Goal: Task Accomplishment & Management: Manage account settings

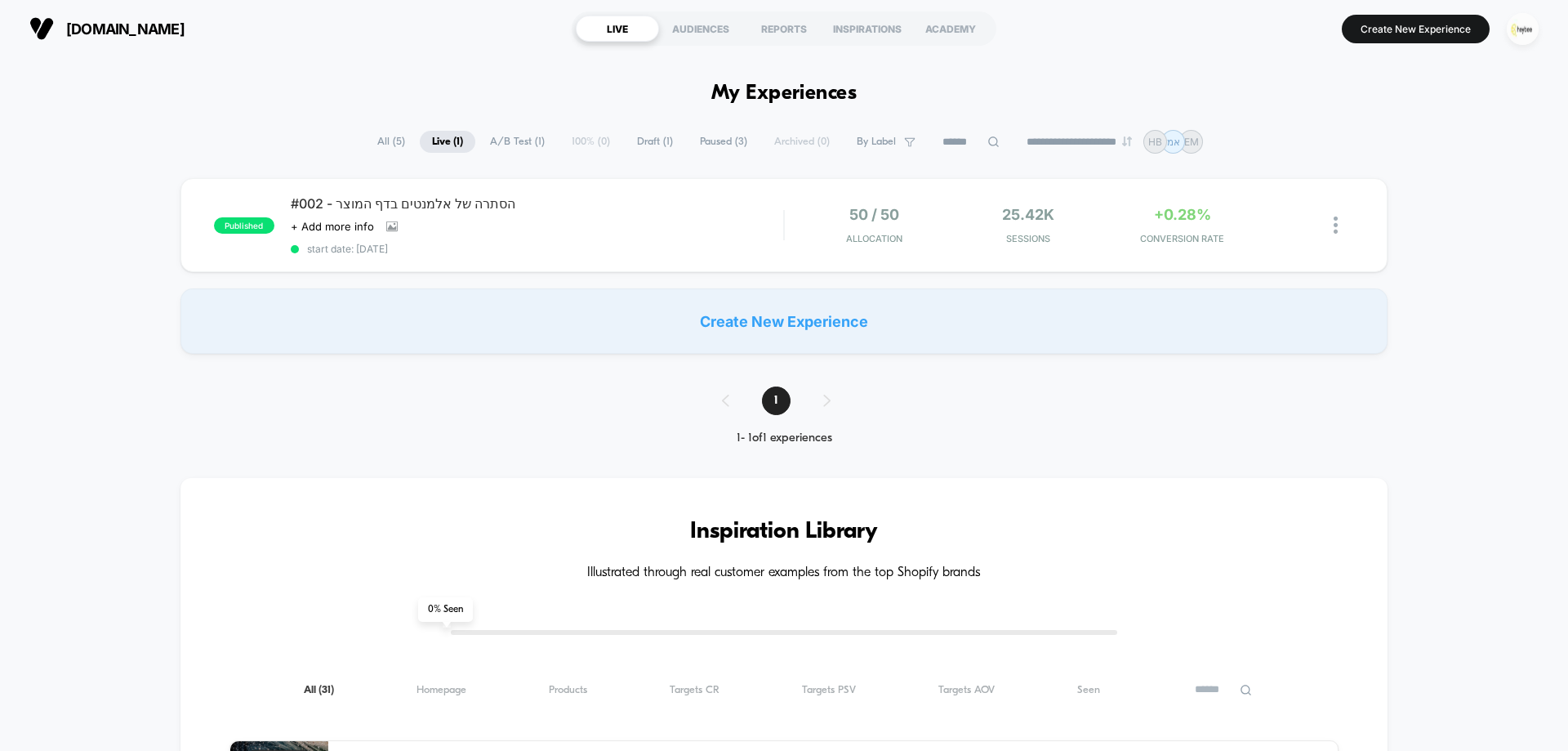
click at [1532, 40] on img "button" at bounding box center [1522, 29] width 32 height 32
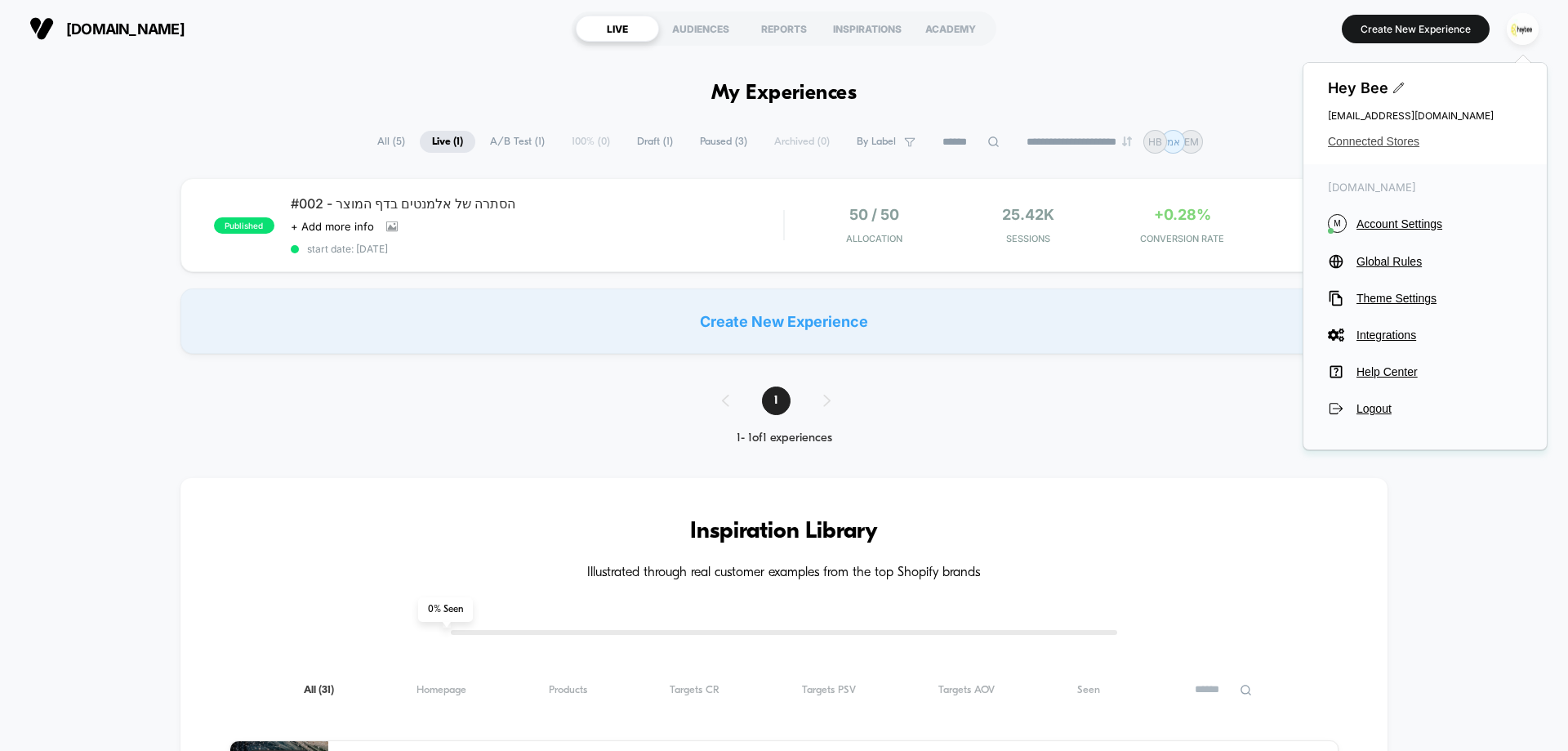
click at [1385, 142] on span "Connected Stores" at bounding box center [1426, 141] width 195 height 14
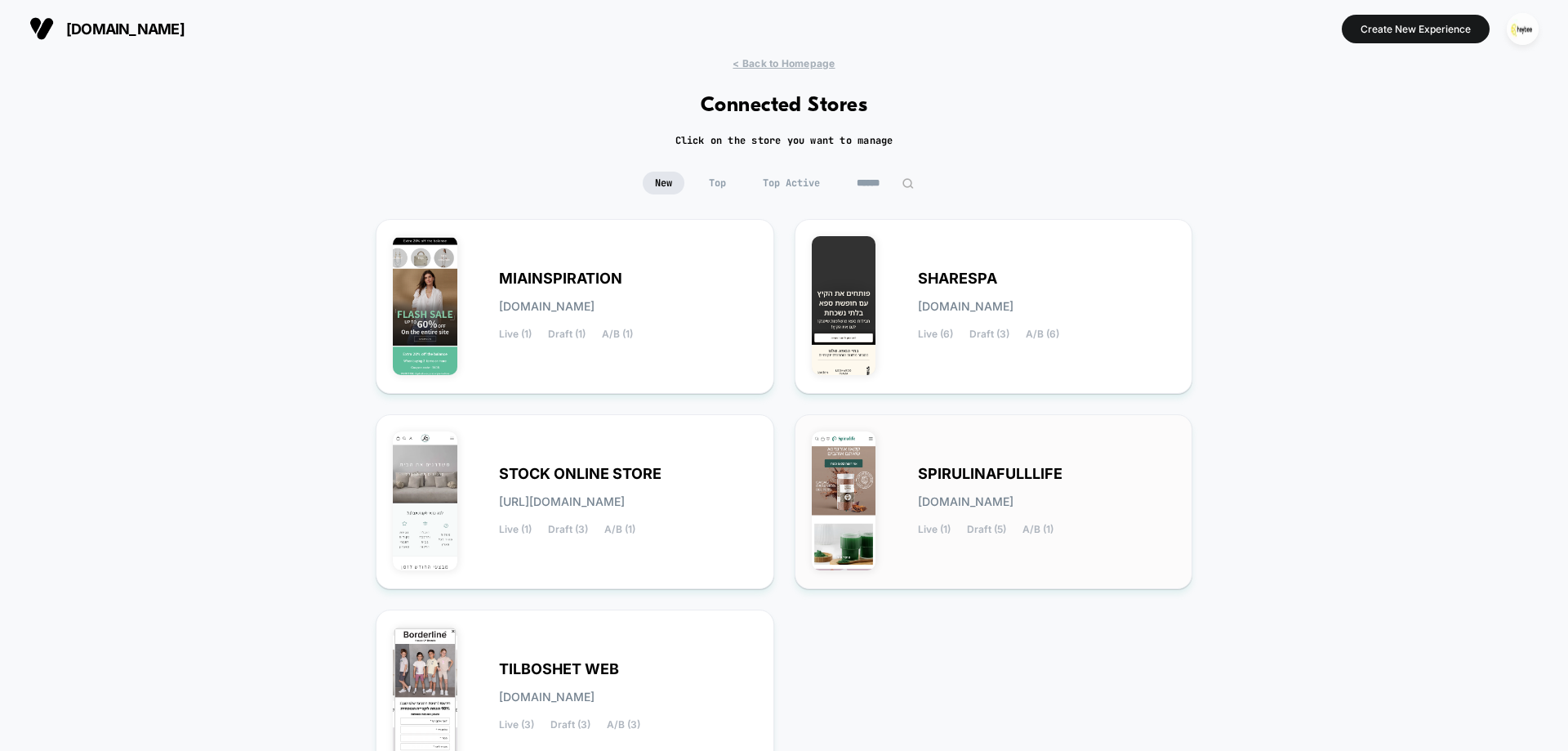
click at [935, 479] on span "SPIRULINAFULLLIFE" at bounding box center [990, 474] width 145 height 12
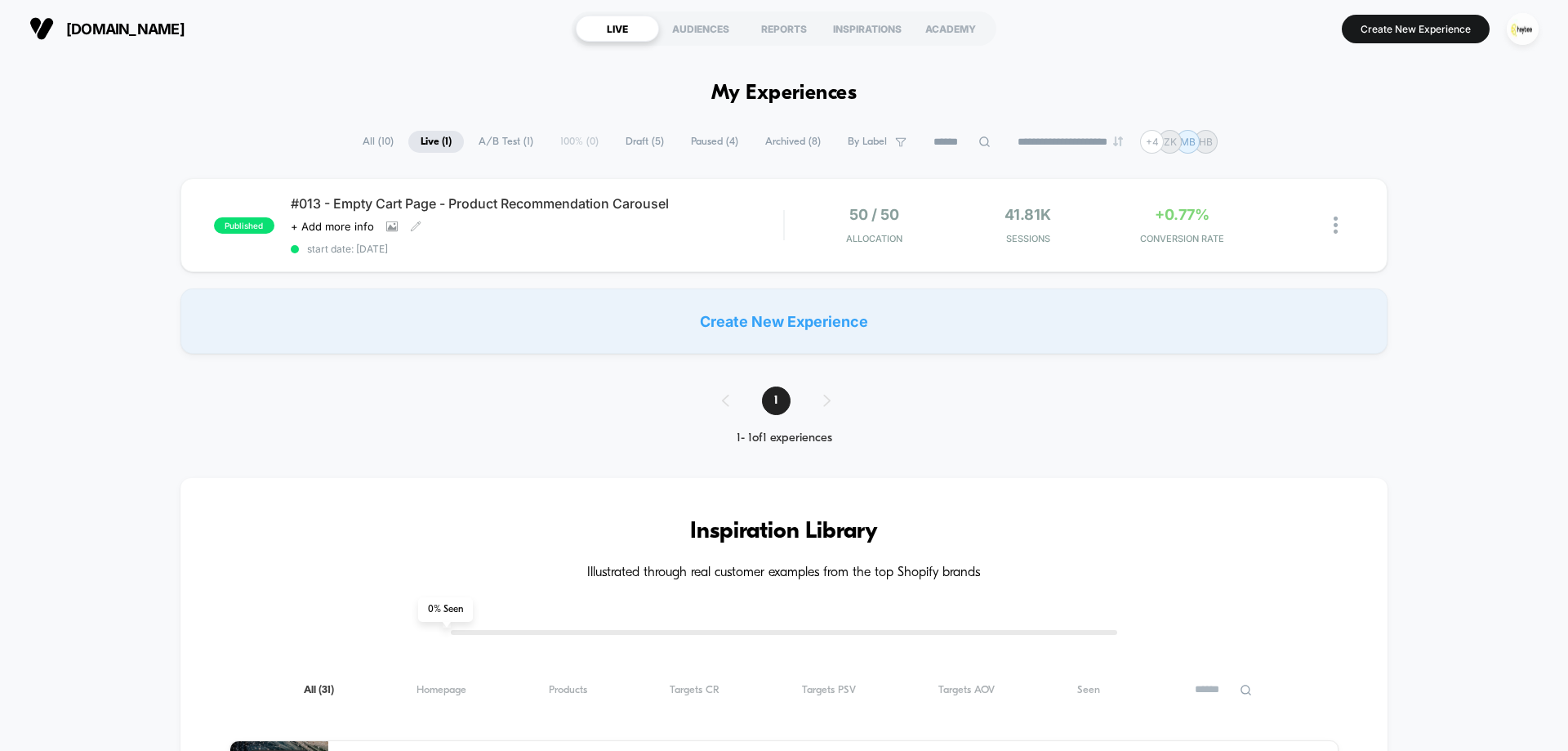
drag, startPoint x: 461, startPoint y: 223, endPoint x: 469, endPoint y: 228, distance: 9.4
click at [460, 223] on div "Click to view images Click to edit experience details + Add more info" at bounding box center [463, 226] width 345 height 14
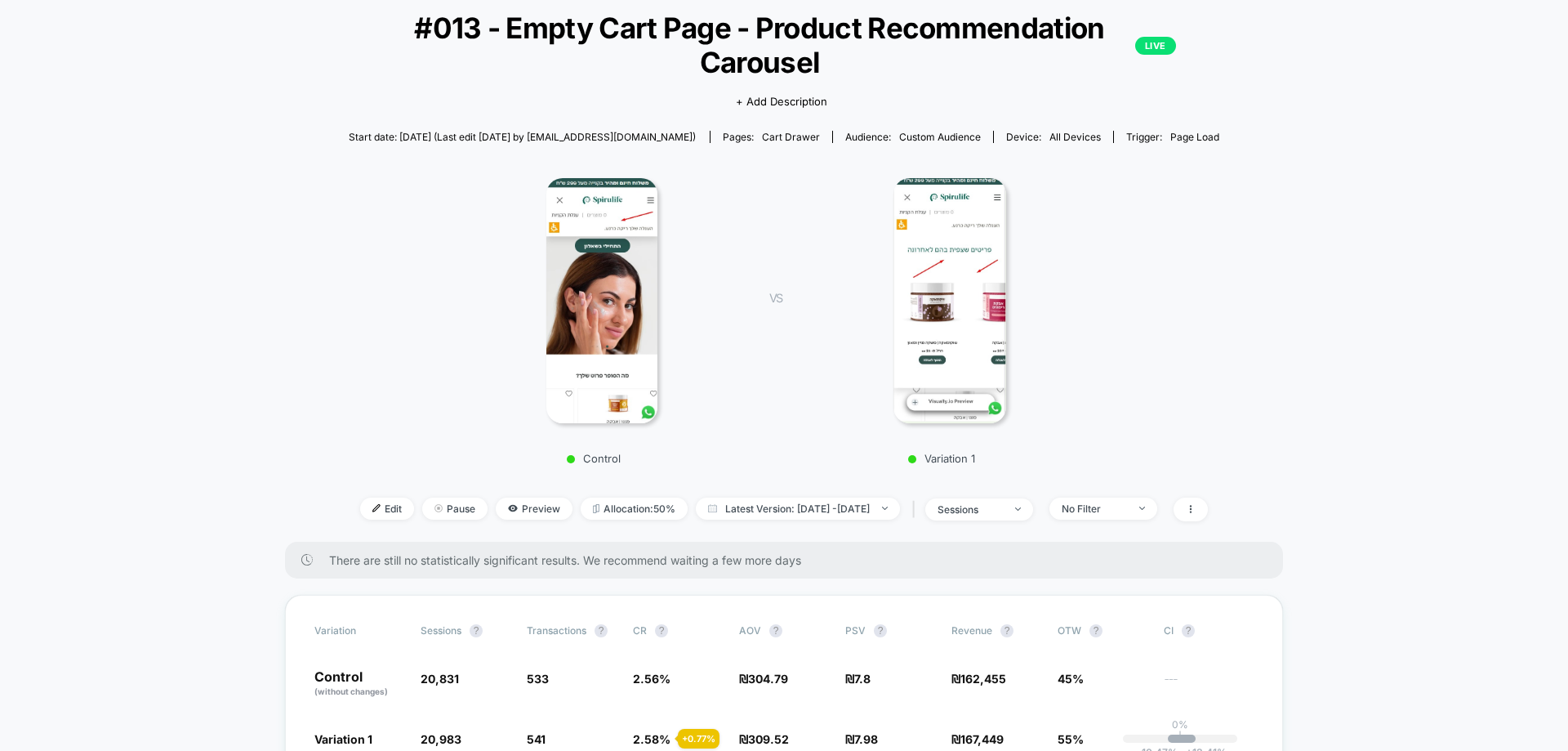
scroll to position [245, 0]
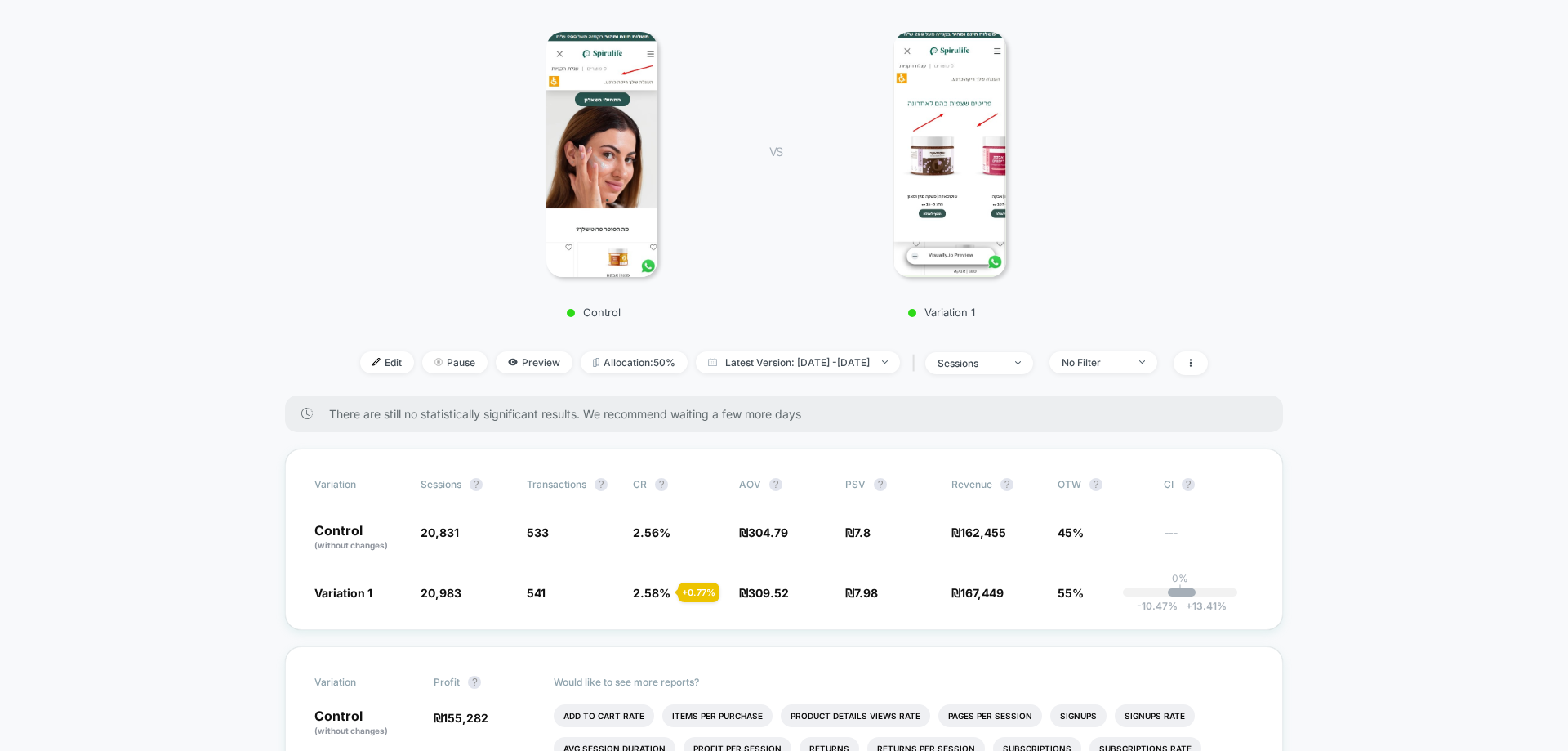
click at [1150, 347] on div "< Back to all live experiences #013 - Empty Cart Page - Product Recommendation …" at bounding box center [784, 117] width 872 height 556
click at [1128, 364] on div "No Filter" at bounding box center [1094, 362] width 66 height 13
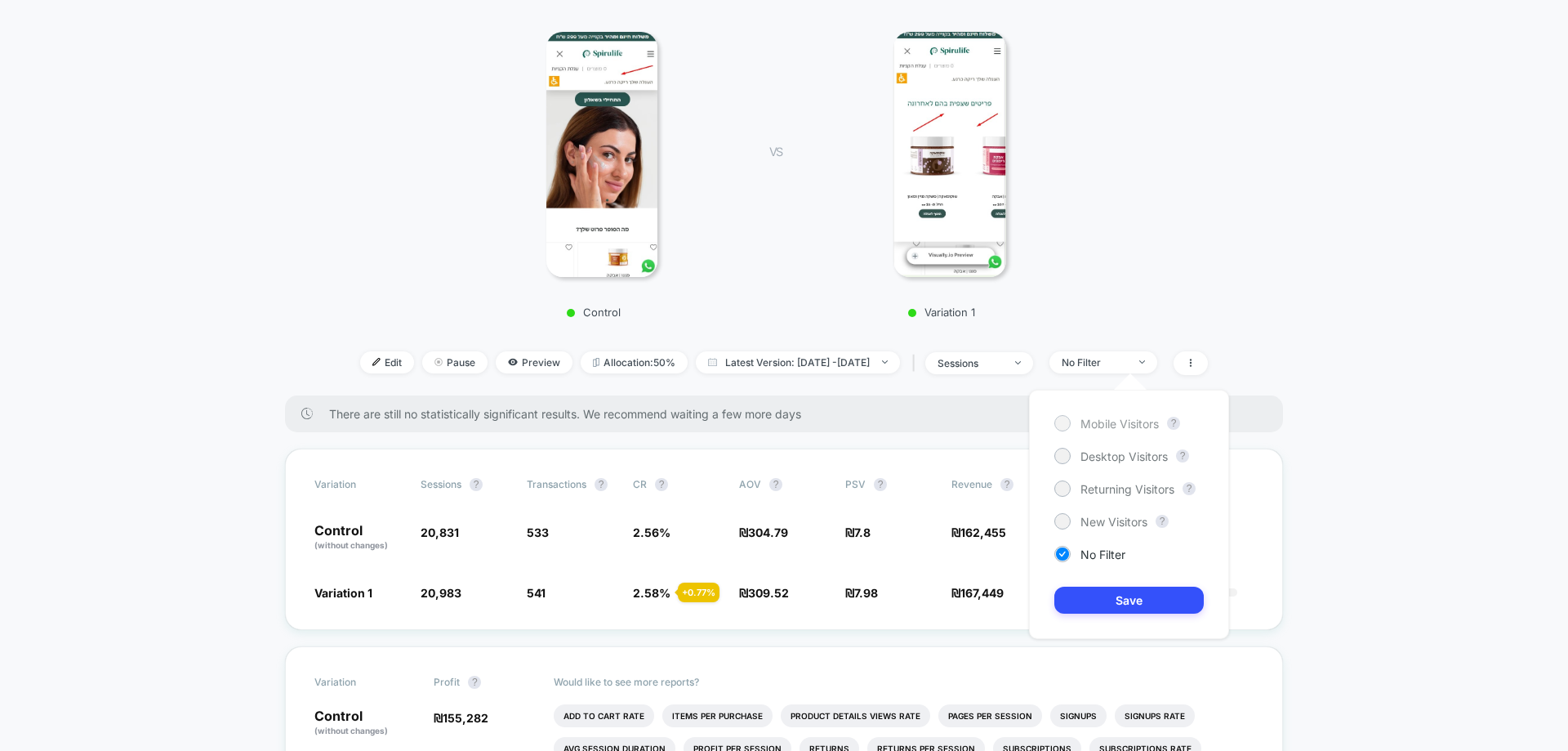
click at [1140, 427] on span "Mobile Visitors" at bounding box center [1119, 423] width 78 height 14
click at [1088, 583] on div "Mobile Visitors ? Desktop Visitors ? Returning Visitors ? New Visitors ? No Fil…" at bounding box center [1129, 514] width 200 height 249
click at [1092, 591] on button "Save" at bounding box center [1129, 600] width 150 height 27
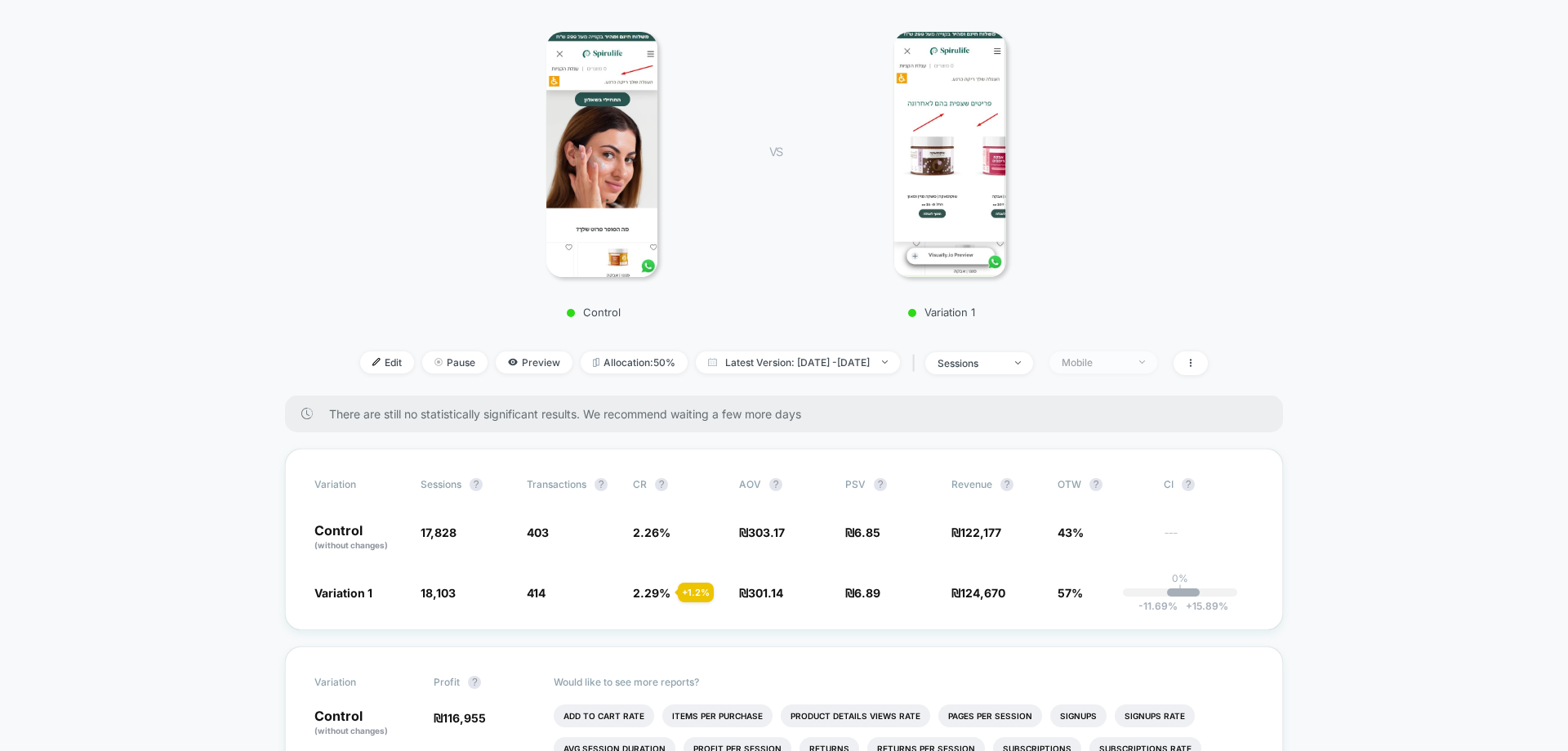
click at [1128, 361] on div "Mobile" at bounding box center [1094, 362] width 66 height 13
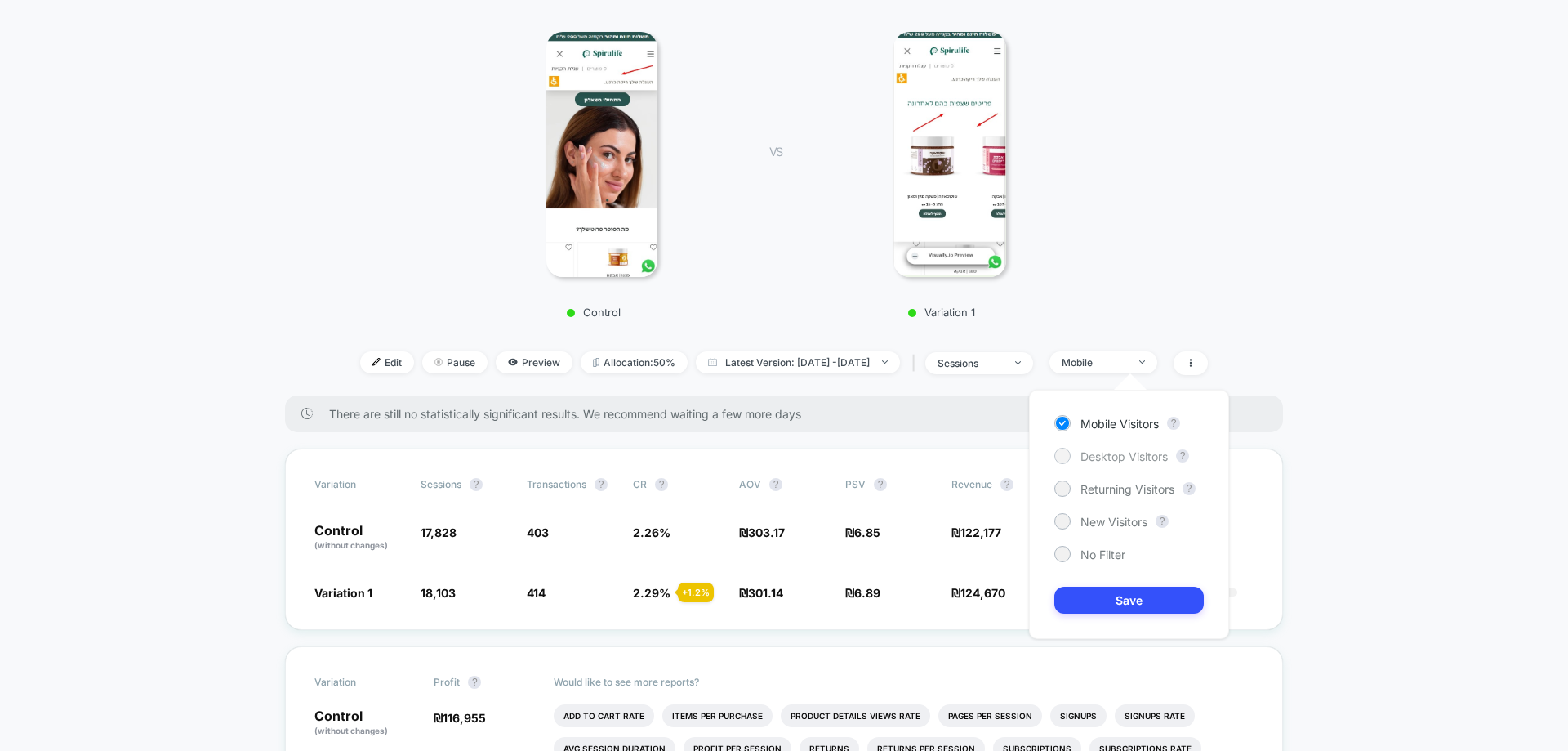
click at [1132, 455] on span "Desktop Visitors" at bounding box center [1124, 456] width 87 height 14
click at [1130, 588] on div "Mobile Visitors ? Desktop Visitors ? Returning Visitors ? New Visitors ? No Fil…" at bounding box center [1129, 514] width 200 height 249
click at [1132, 605] on button "Save" at bounding box center [1129, 600] width 150 height 27
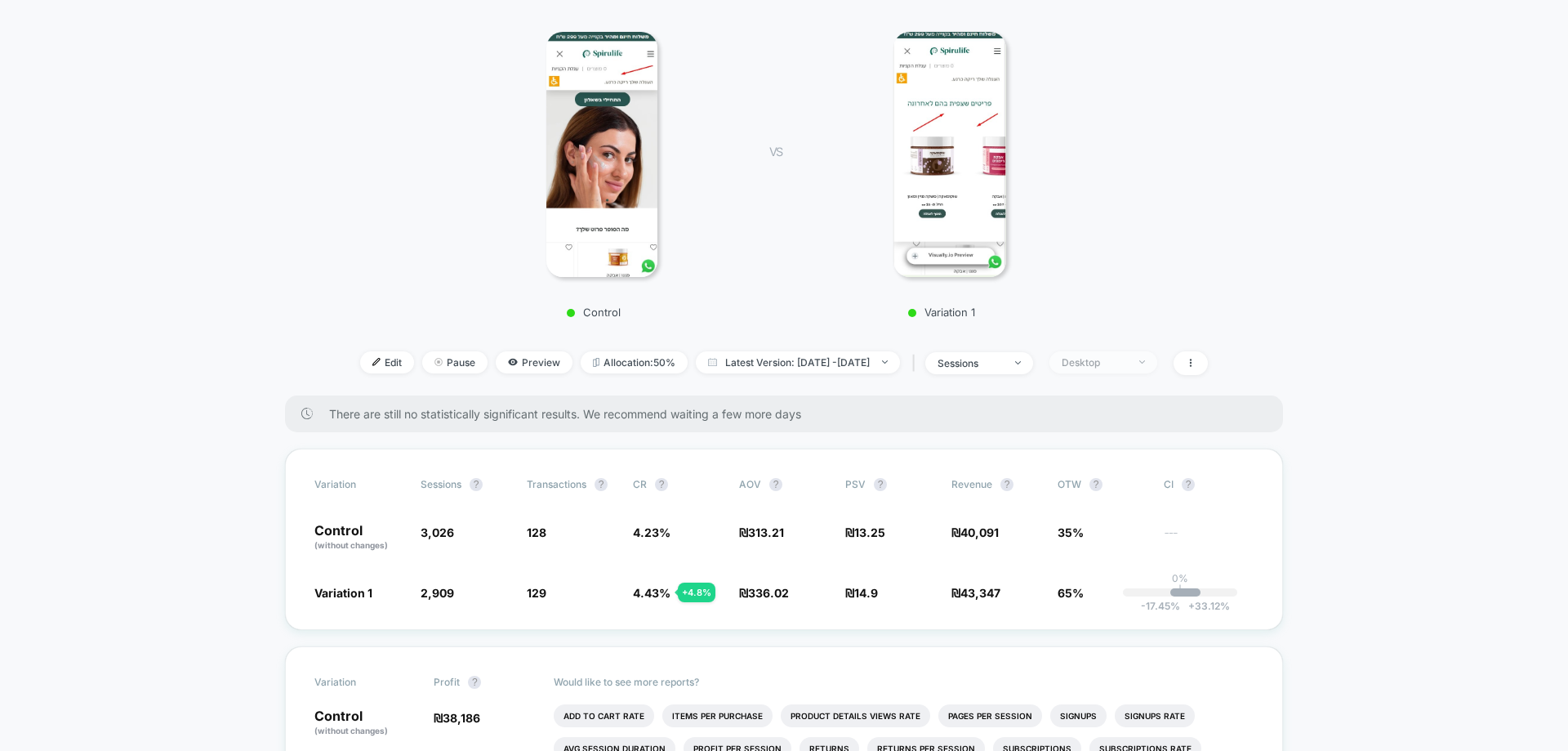
click at [1126, 360] on div "Desktop" at bounding box center [1094, 362] width 66 height 13
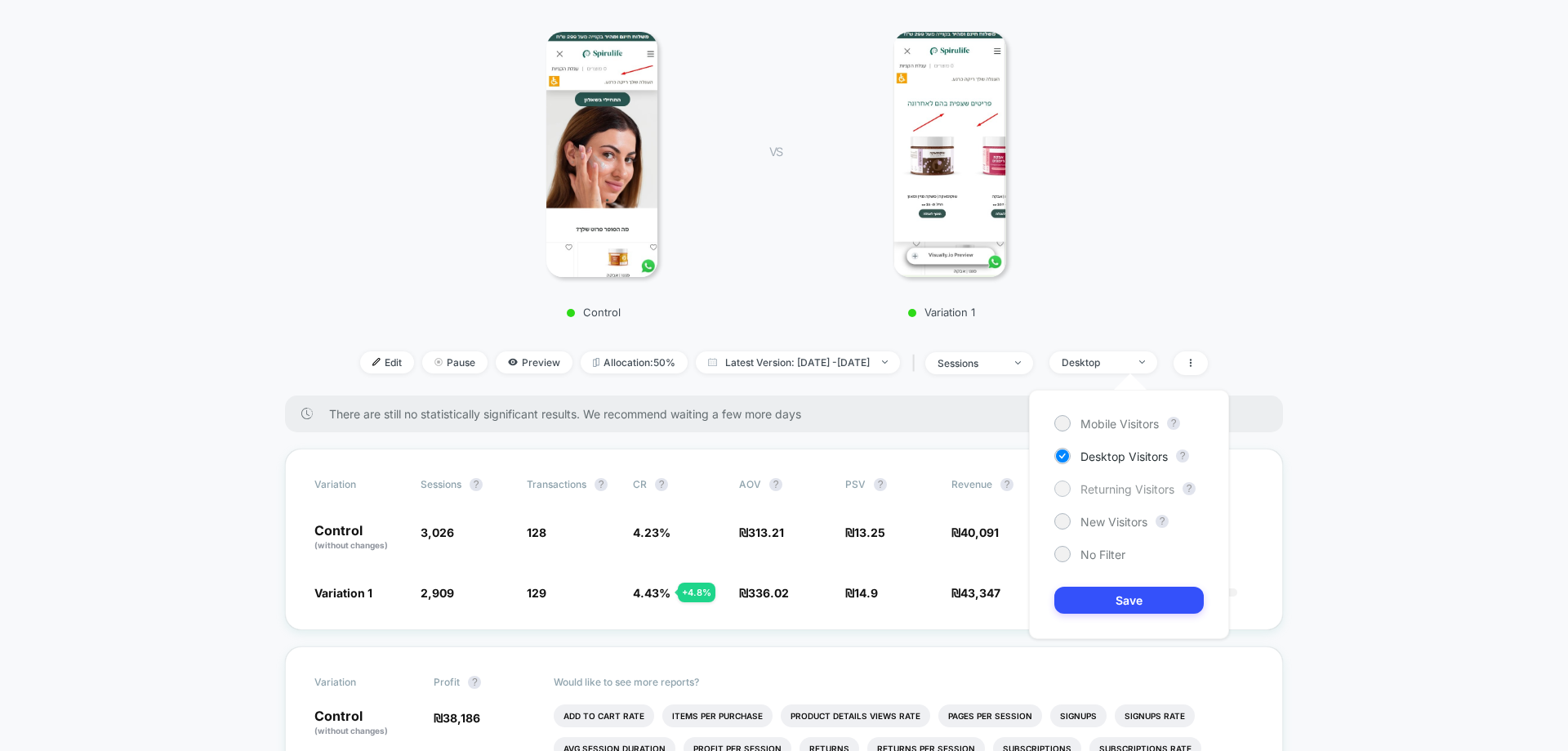
click at [1123, 480] on div "Returning Visitors" at bounding box center [1114, 488] width 120 height 16
drag, startPoint x: 1122, startPoint y: 605, endPoint x: 1110, endPoint y: 630, distance: 27.7
click at [1124, 607] on button "Save" at bounding box center [1129, 600] width 150 height 27
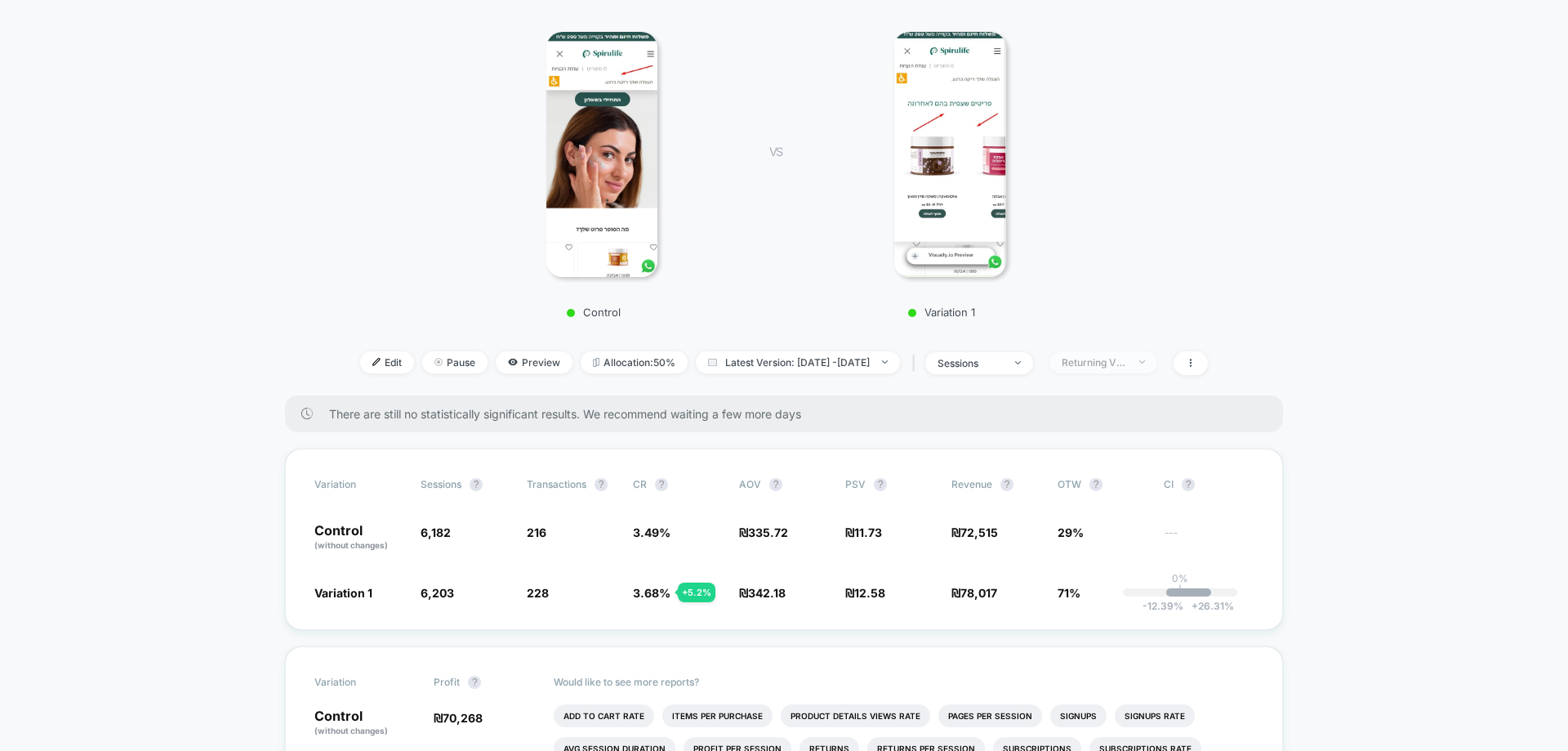
click at [1128, 363] on div "Returning Visitors" at bounding box center [1094, 362] width 66 height 13
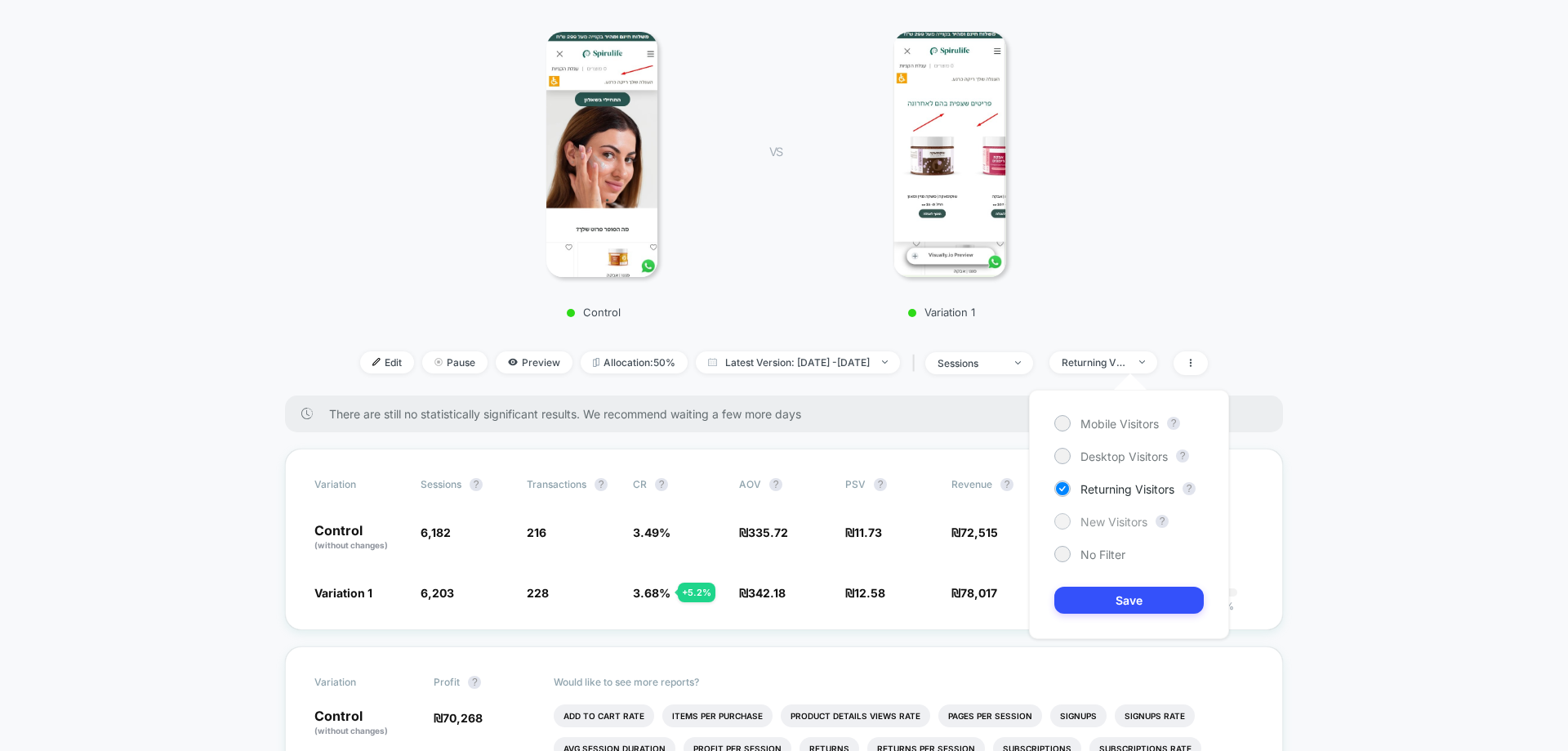
click at [1135, 522] on span "New Visitors" at bounding box center [1114, 520] width 67 height 14
click at [1148, 615] on div "Mobile Visitors ? Desktop Visitors ? Returning Visitors ? New Visitors ? No Fil…" at bounding box center [1129, 514] width 200 height 249
click at [1146, 601] on button "Save" at bounding box center [1129, 600] width 150 height 27
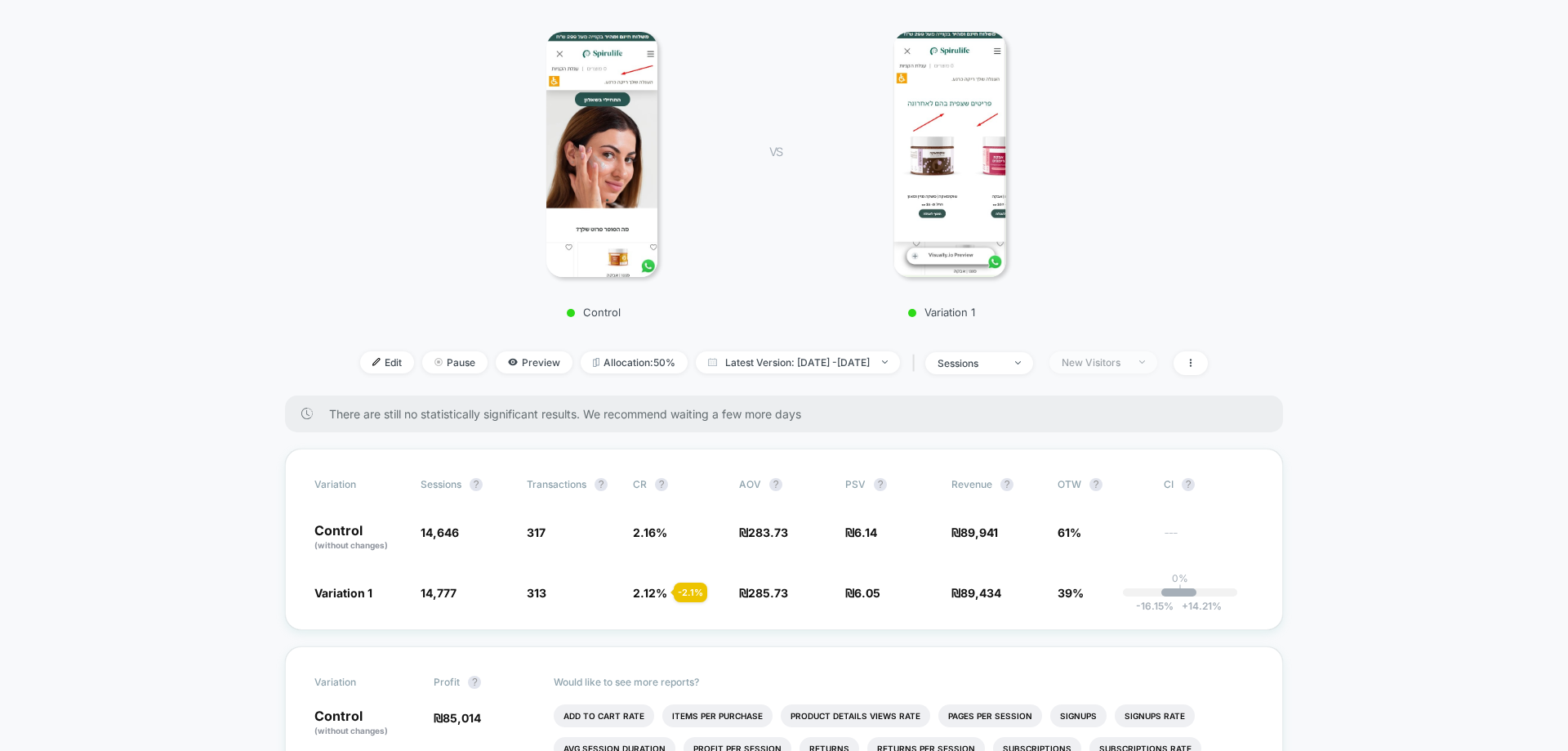
drag, startPoint x: 1137, startPoint y: 357, endPoint x: 1131, endPoint y: 367, distance: 11.7
click at [1128, 356] on div "New Visitors" at bounding box center [1094, 362] width 66 height 13
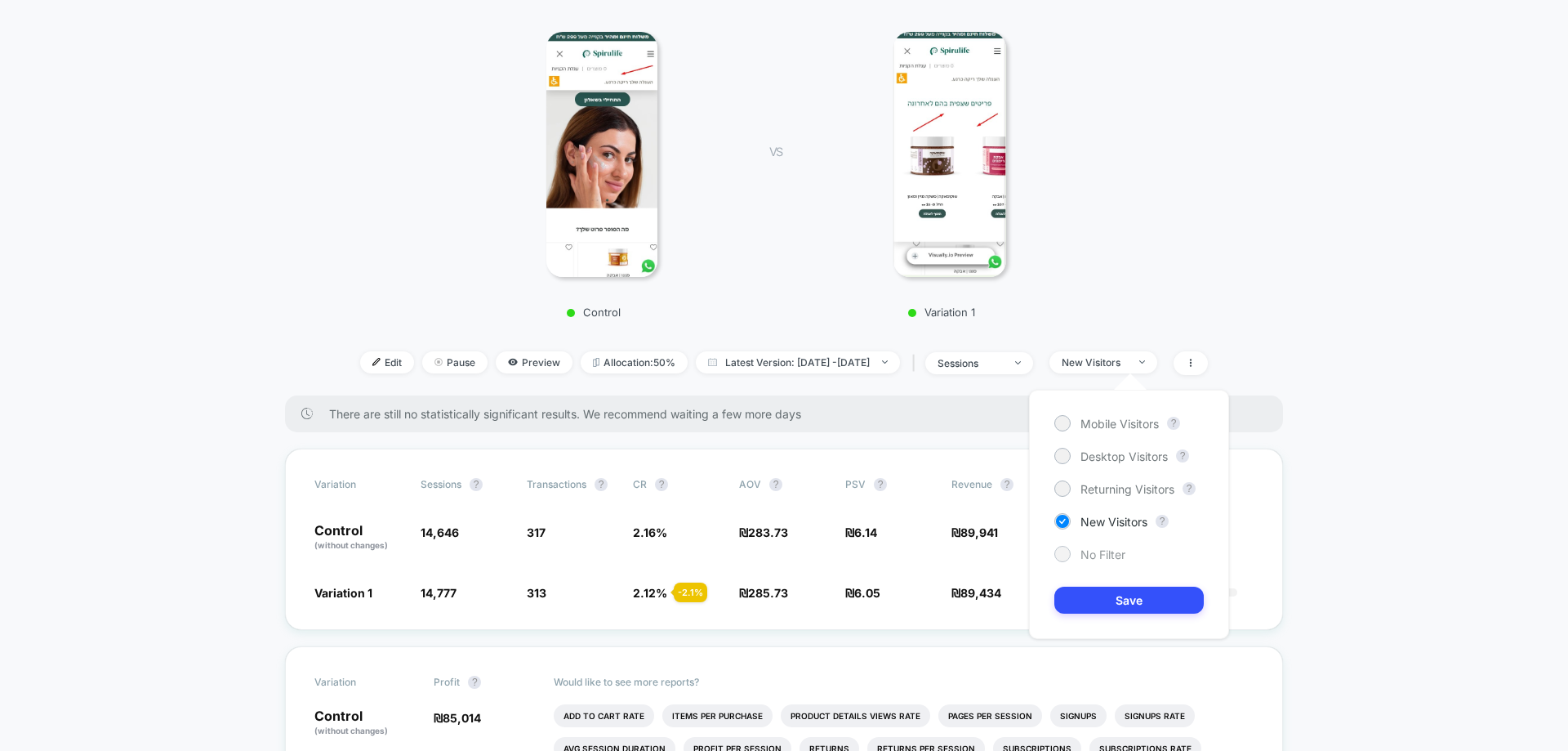
click at [1112, 552] on span "No Filter" at bounding box center [1103, 554] width 45 height 14
drag, startPoint x: 1130, startPoint y: 595, endPoint x: 1142, endPoint y: 652, distance: 58.2
click at [1130, 596] on button "Save" at bounding box center [1129, 600] width 150 height 27
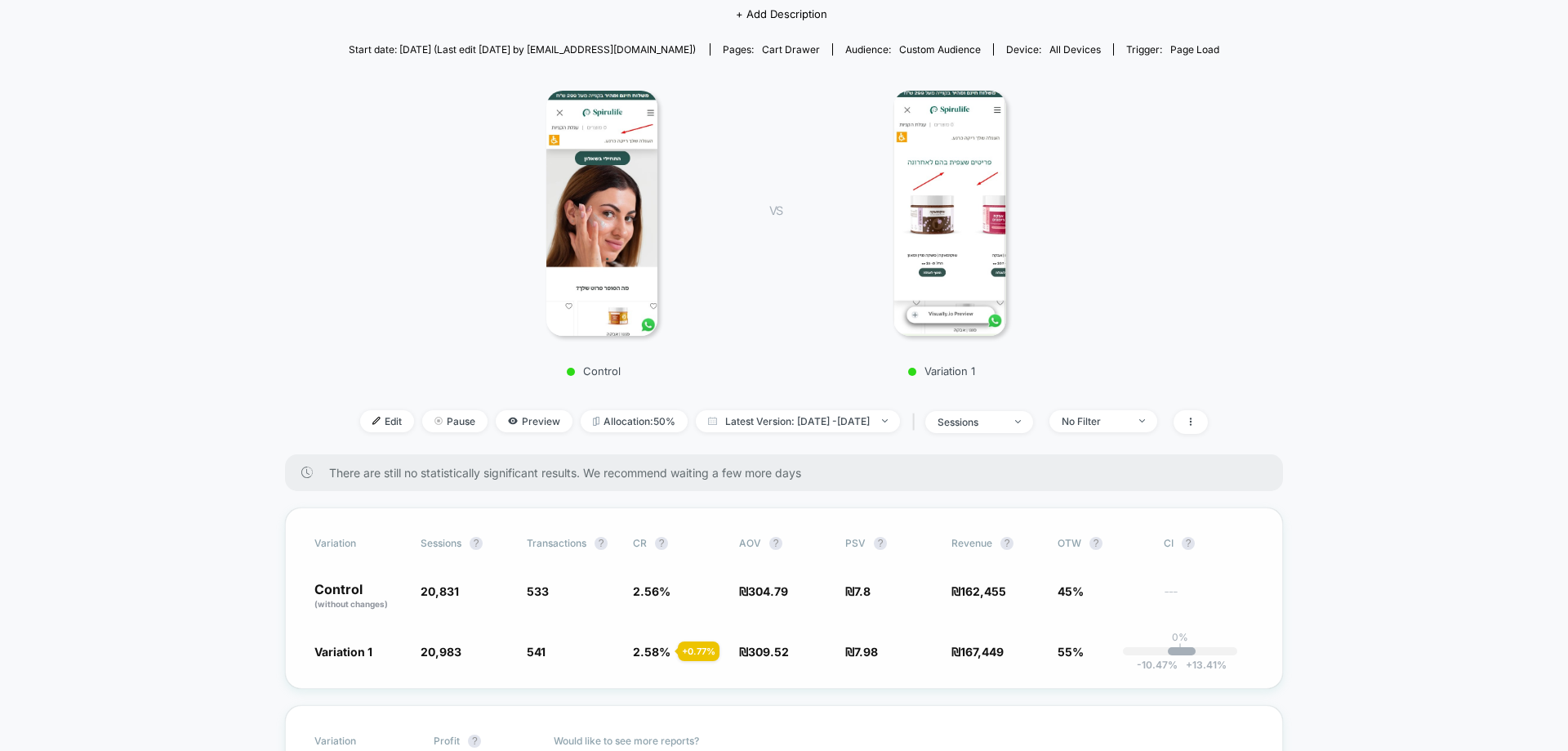
scroll to position [327, 0]
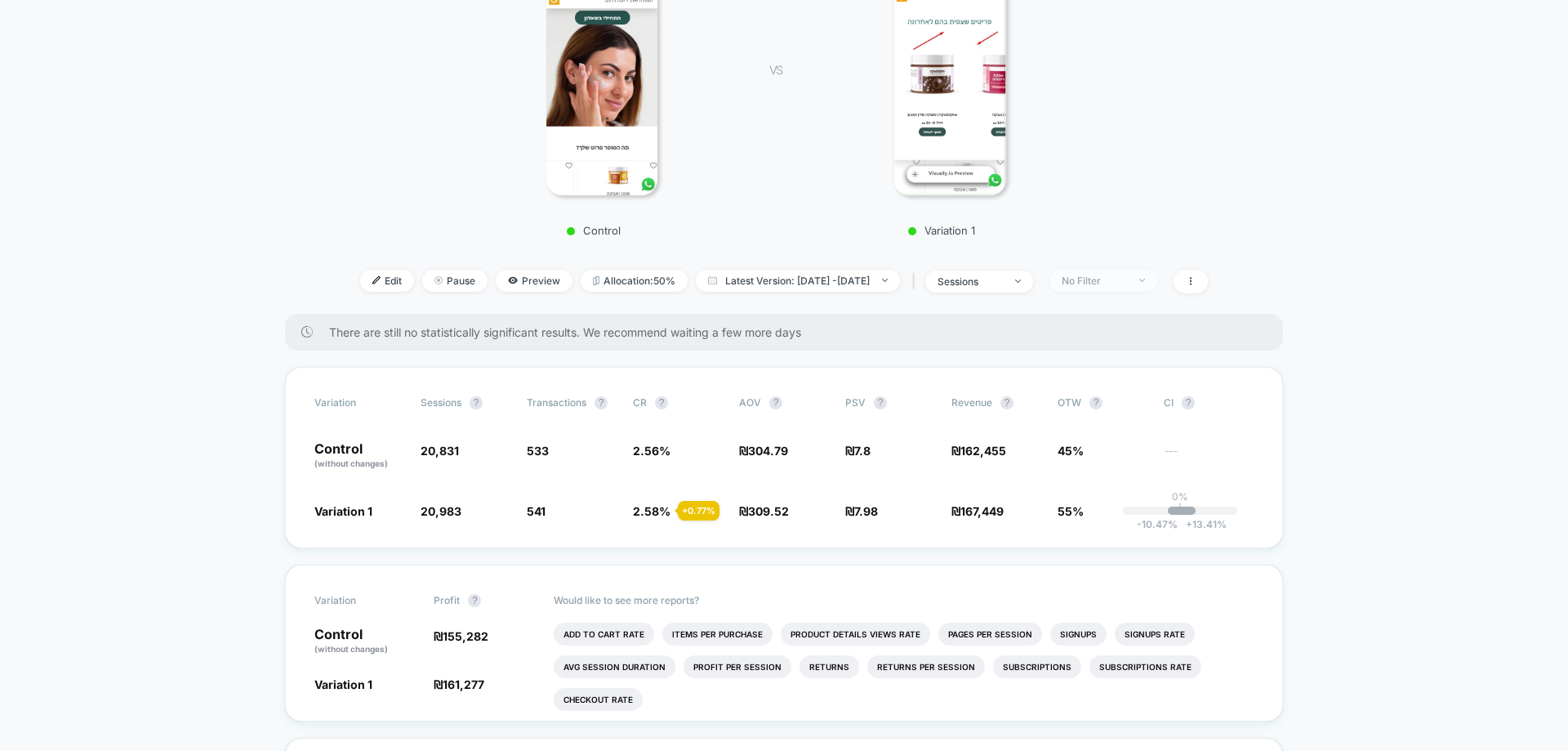
drag, startPoint x: 1116, startPoint y: 280, endPoint x: 1138, endPoint y: 284, distance: 22.4
click at [1116, 280] on div "No Filter" at bounding box center [1094, 281] width 66 height 13
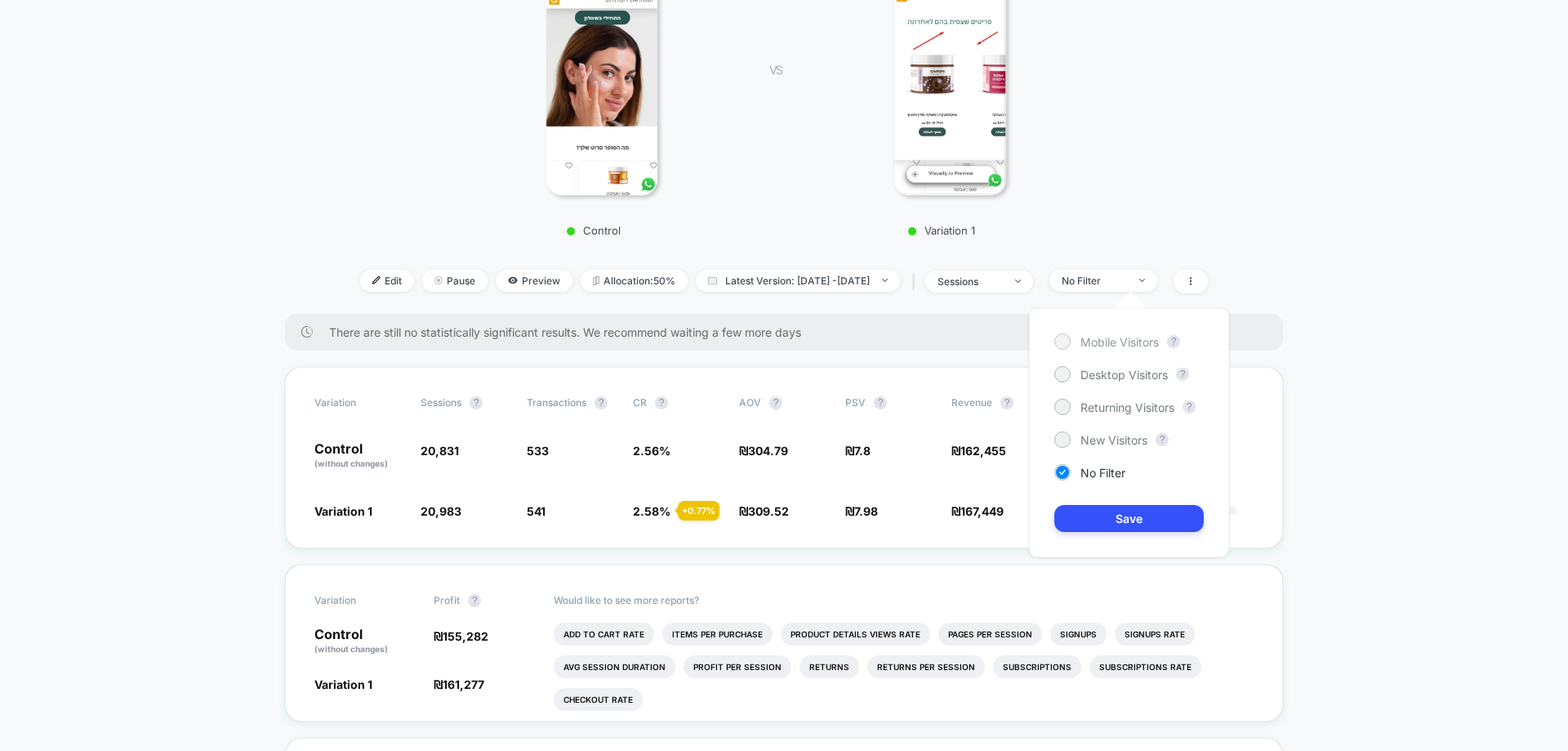
click at [1092, 347] on span "Mobile Visitors" at bounding box center [1119, 341] width 78 height 14
click at [1134, 529] on button "Save" at bounding box center [1129, 519] width 150 height 27
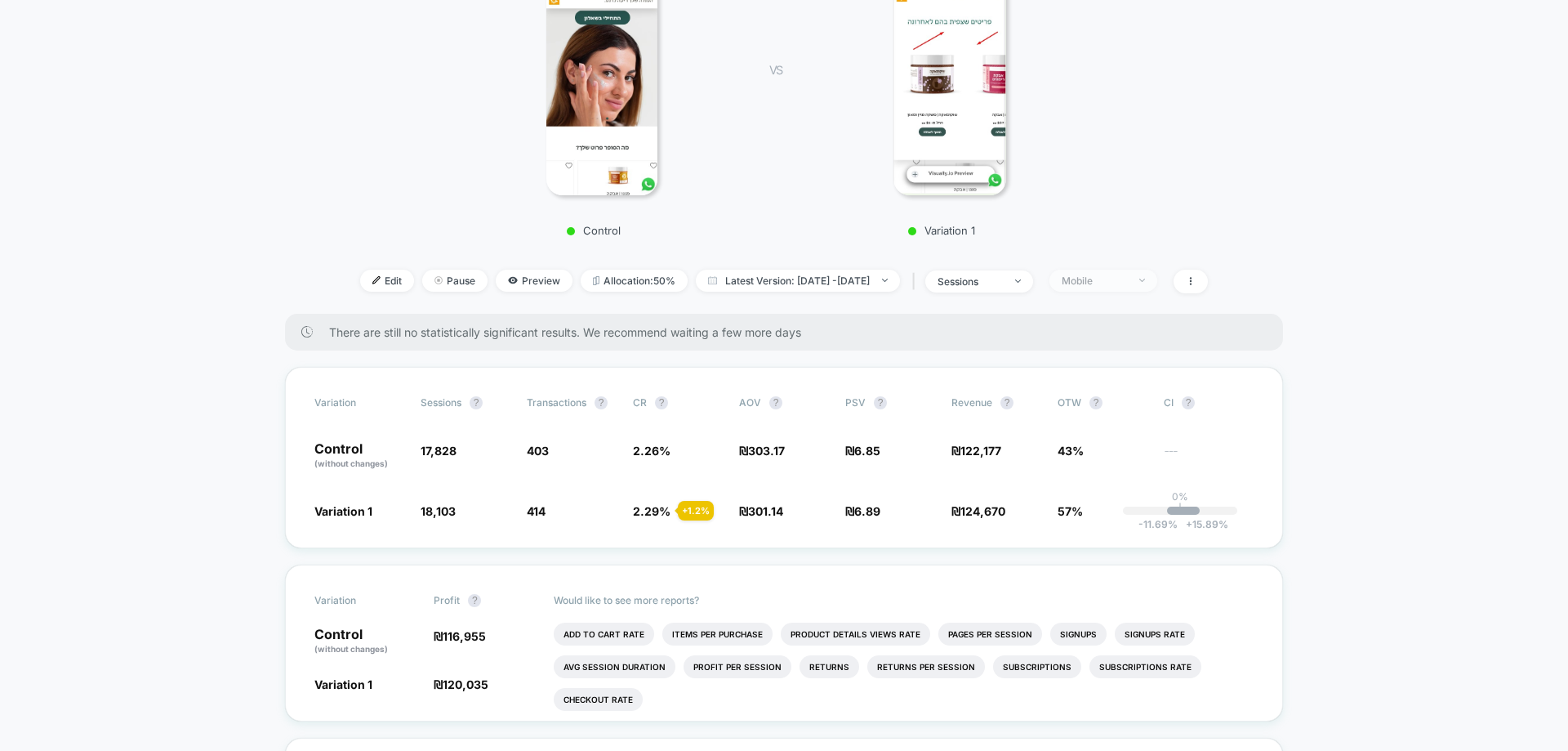
click at [1128, 282] on div "Mobile" at bounding box center [1094, 281] width 66 height 13
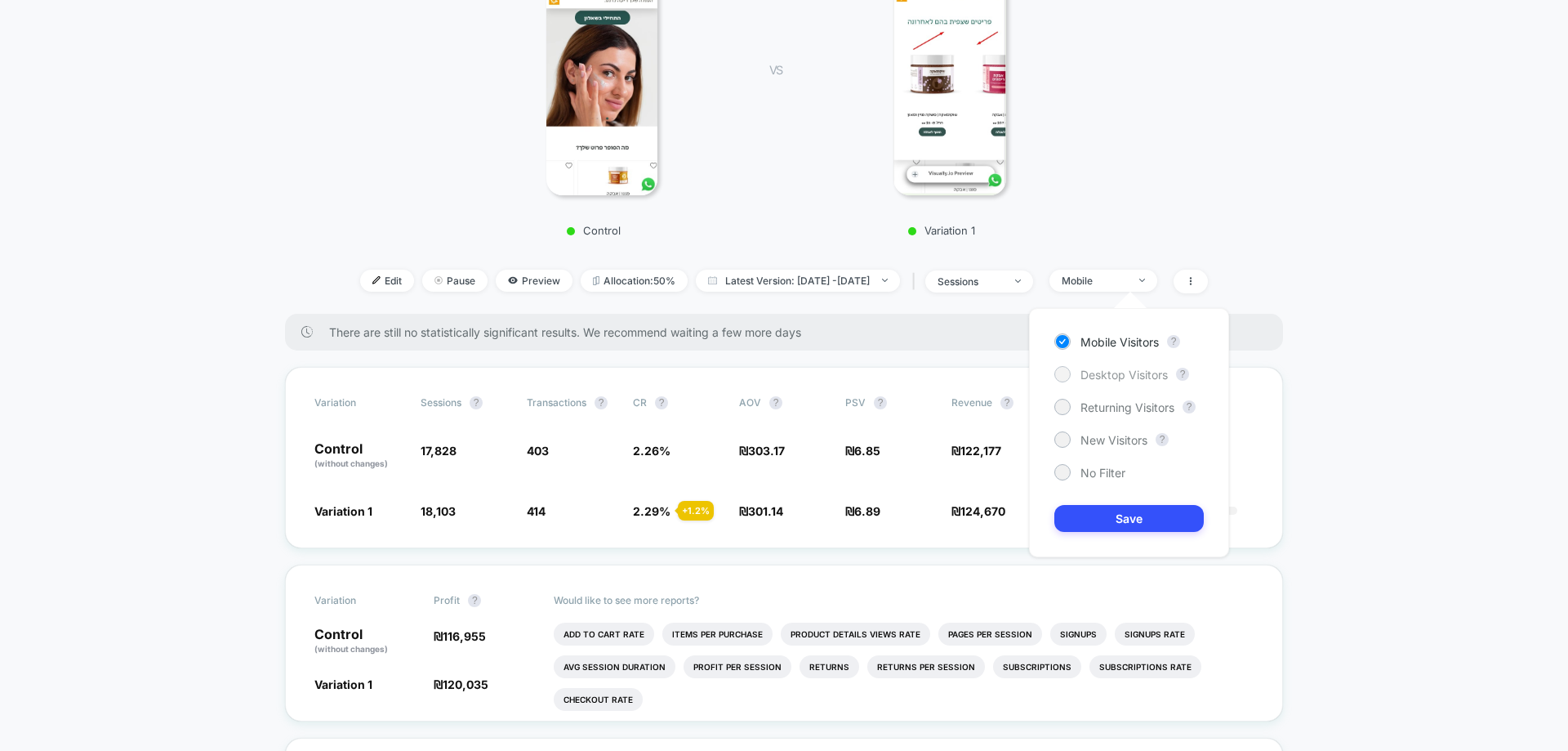
click at [1108, 374] on span "Desktop Visitors" at bounding box center [1124, 374] width 87 height 14
click at [1110, 513] on button "Save" at bounding box center [1129, 519] width 150 height 27
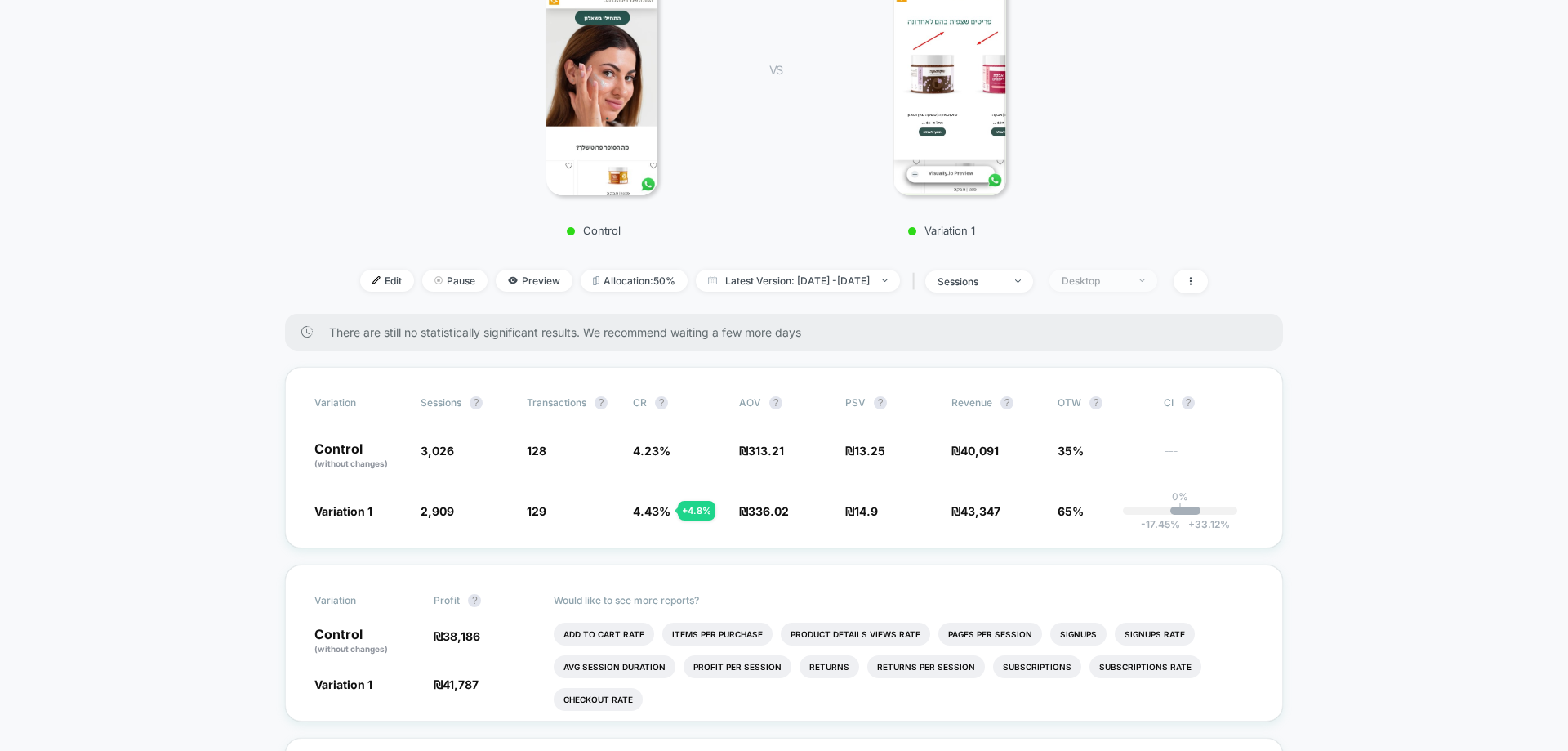
drag, startPoint x: 1138, startPoint y: 273, endPoint x: 1147, endPoint y: 290, distance: 19.2
click at [1138, 273] on span "Desktop" at bounding box center [1103, 280] width 108 height 22
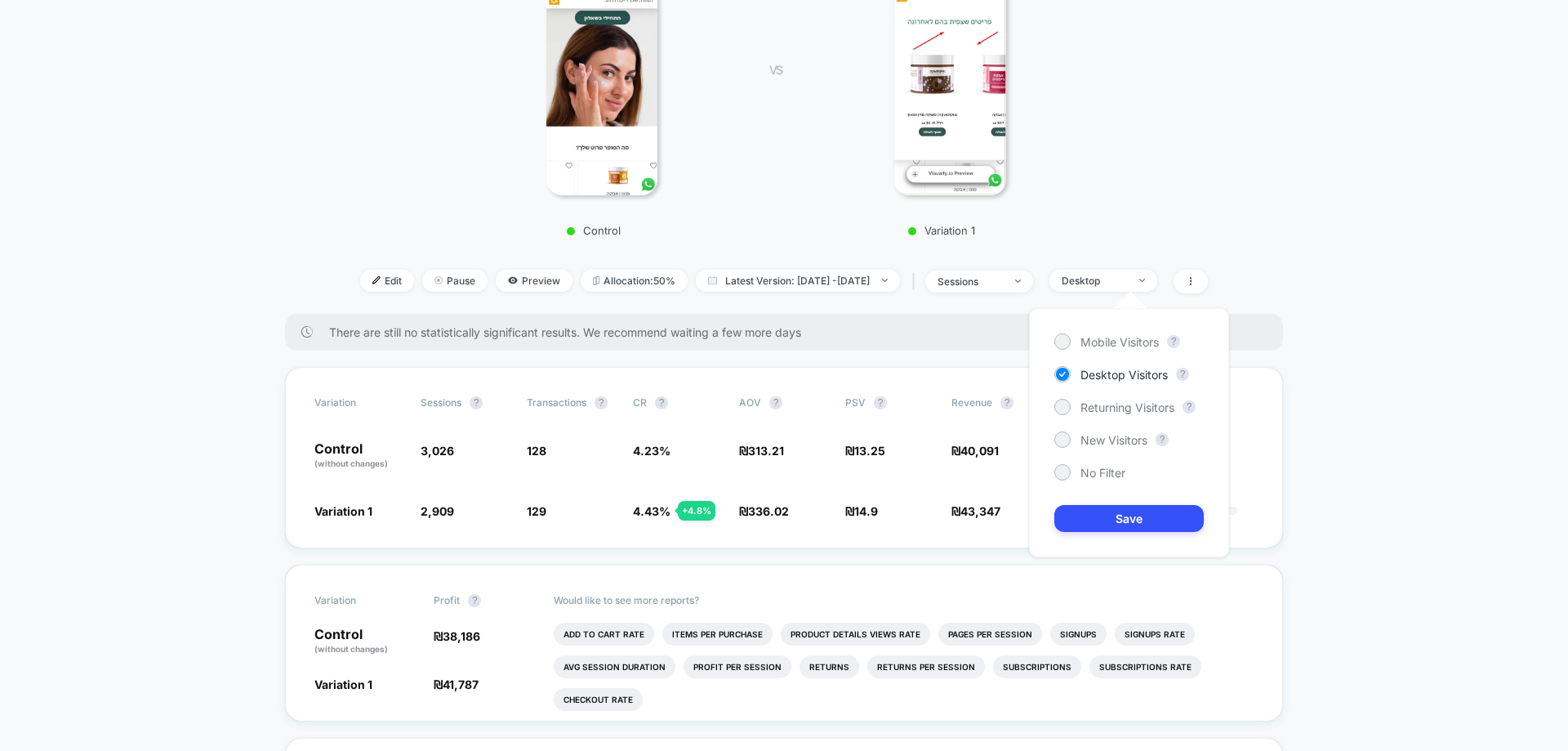
click at [1126, 419] on div "Mobile Visitors ? Desktop Visitors ? Returning Visitors ? New Visitors ? No Fil…" at bounding box center [1129, 432] width 200 height 249
click at [1124, 406] on span "Returning Visitors" at bounding box center [1128, 406] width 94 height 14
click at [1136, 517] on button "Save" at bounding box center [1129, 519] width 150 height 27
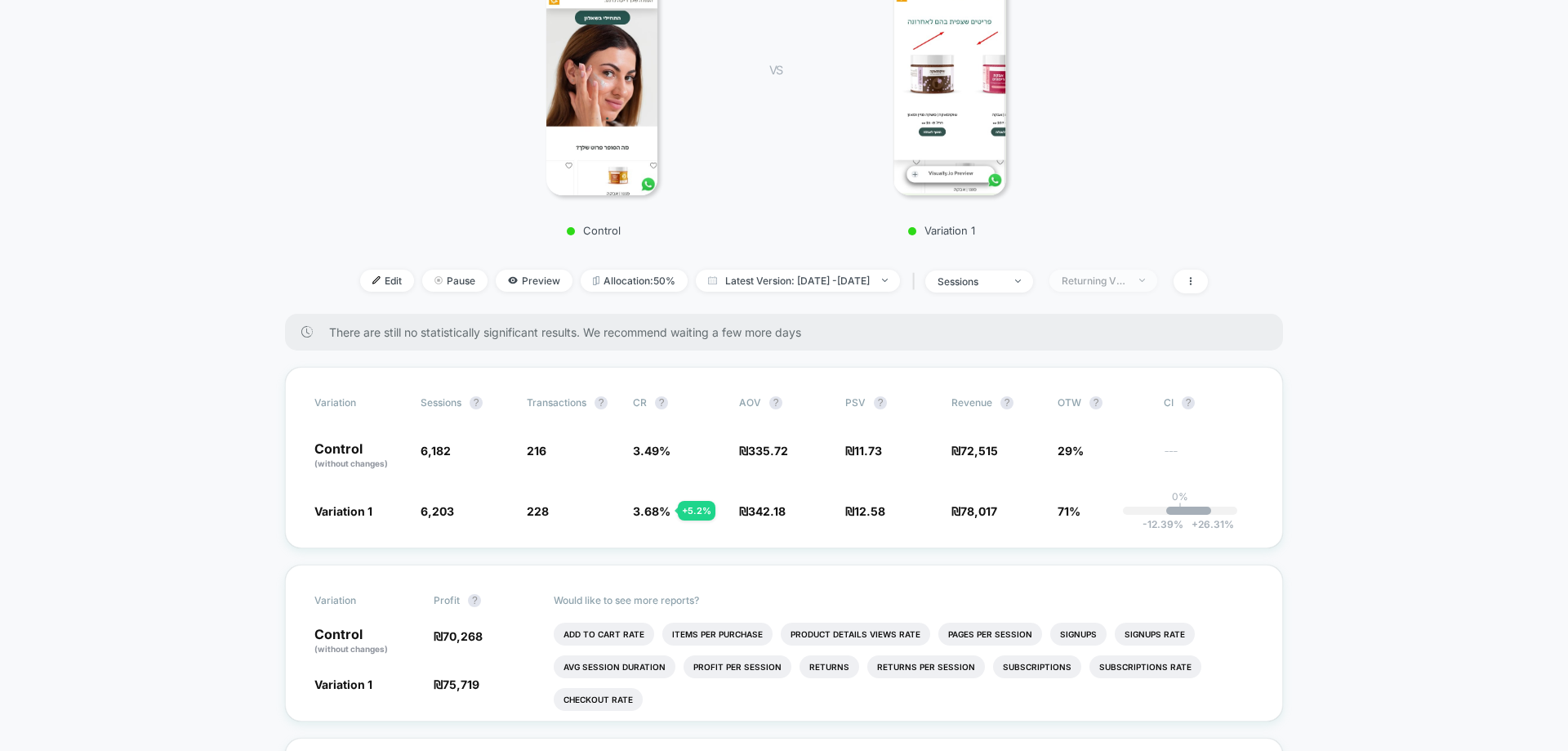
click at [1114, 280] on div "Returning Visitors" at bounding box center [1094, 281] width 66 height 13
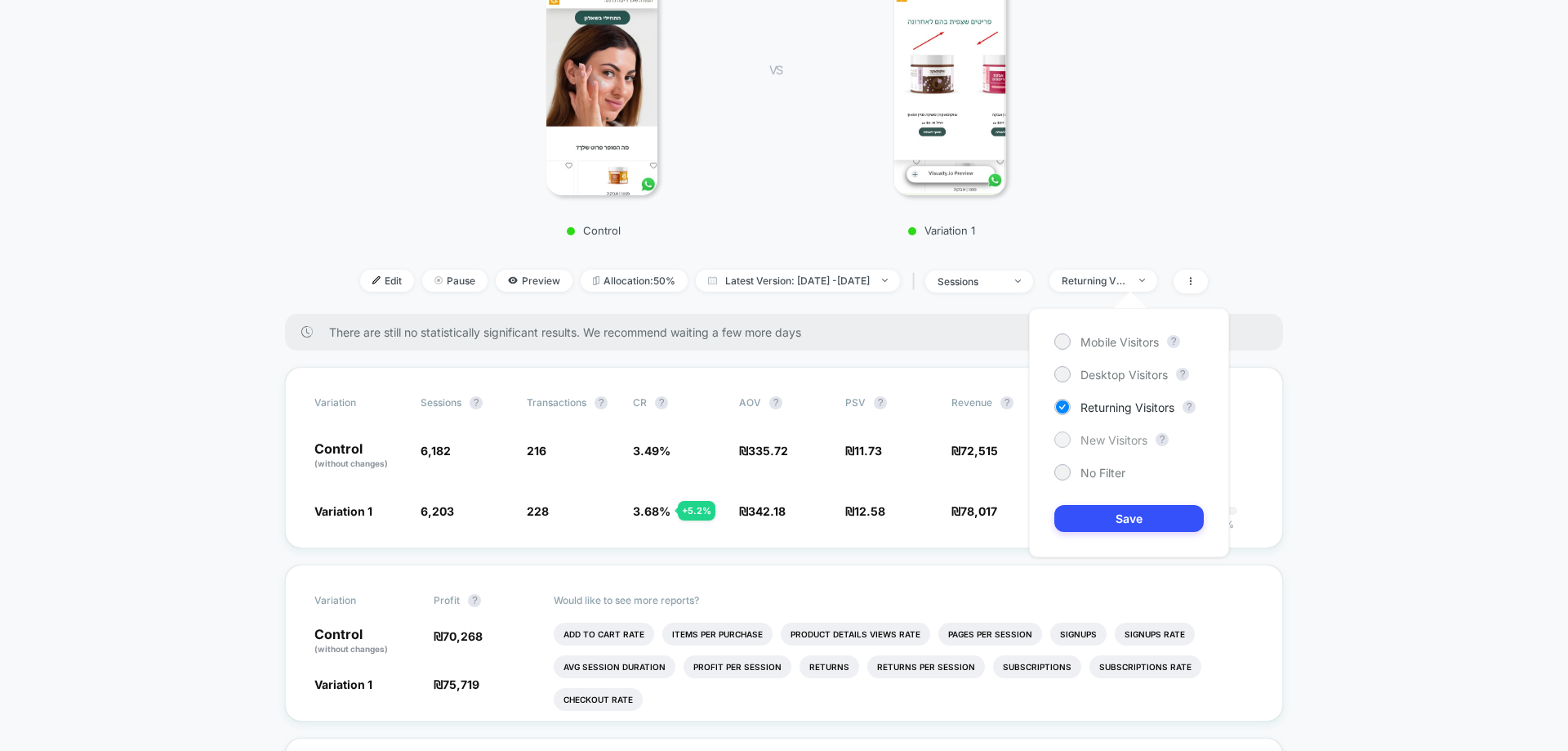
click at [1109, 440] on span "New Visitors" at bounding box center [1114, 439] width 67 height 14
click at [1100, 509] on button "Save" at bounding box center [1129, 519] width 150 height 27
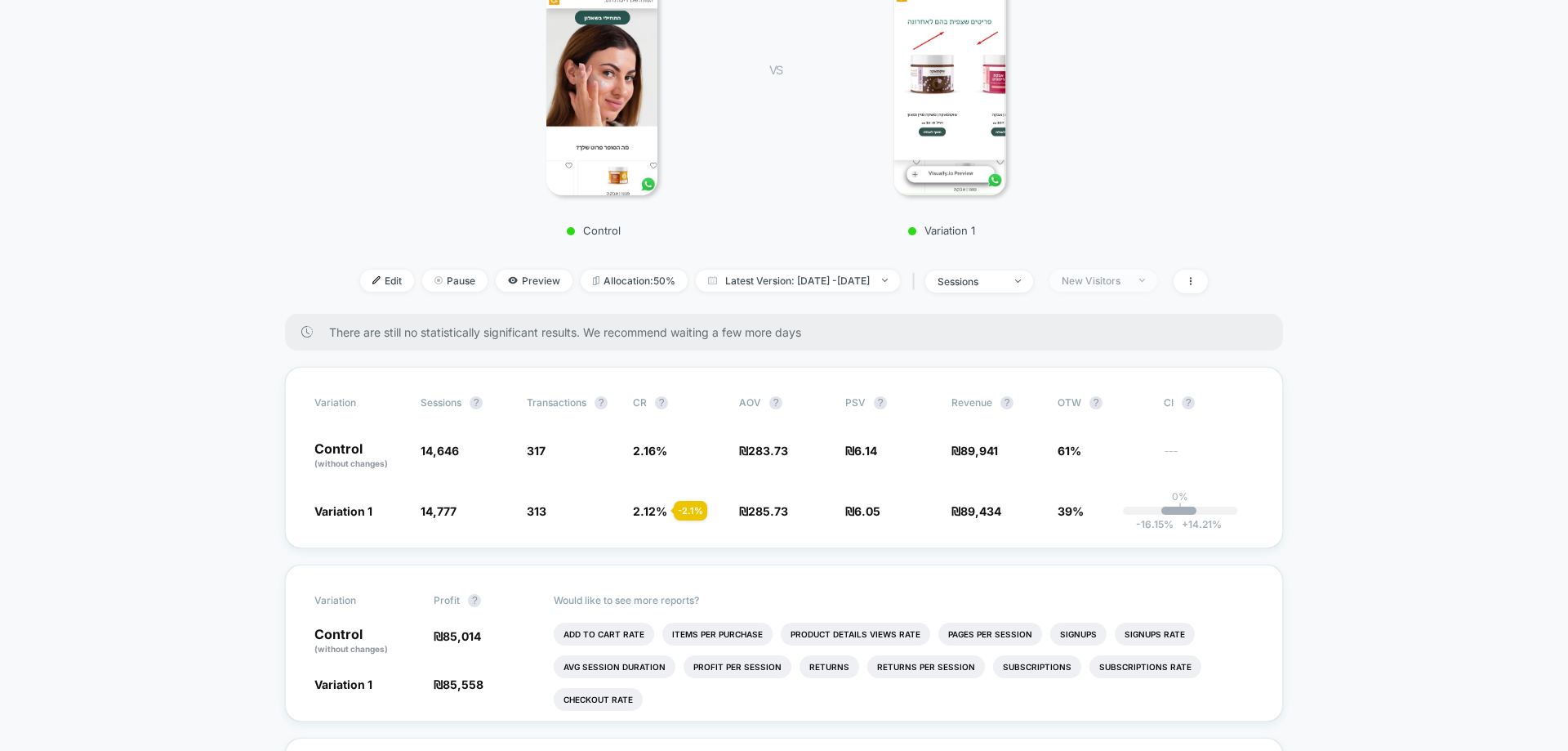
click at [1128, 284] on div "New Visitors" at bounding box center [1094, 281] width 66 height 13
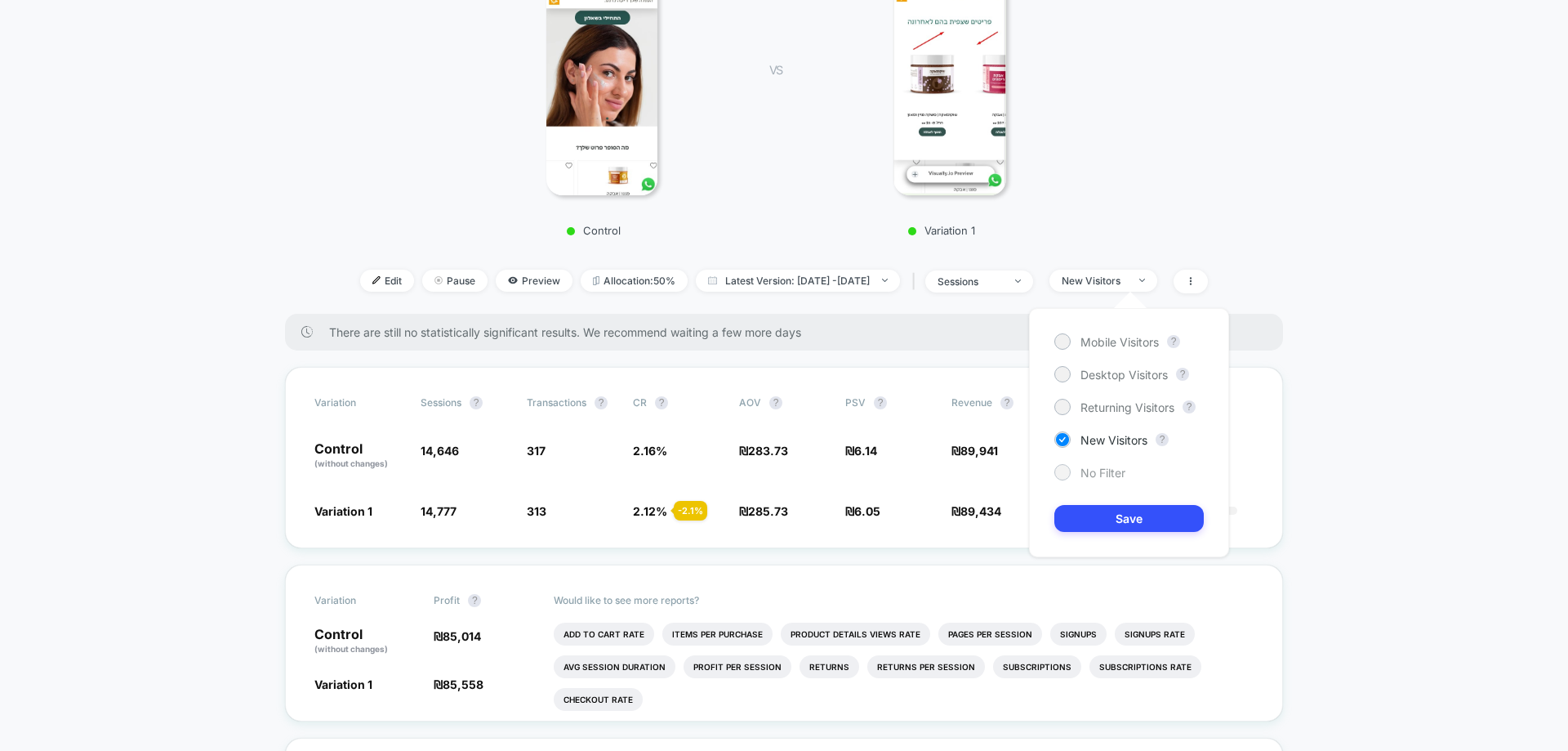
drag, startPoint x: 1121, startPoint y: 467, endPoint x: 1128, endPoint y: 507, distance: 40.6
click at [1121, 468] on span "No Filter" at bounding box center [1103, 472] width 45 height 14
drag, startPoint x: 1128, startPoint y: 522, endPoint x: 1123, endPoint y: 532, distance: 11.2
click at [1128, 522] on button "Save" at bounding box center [1129, 519] width 150 height 27
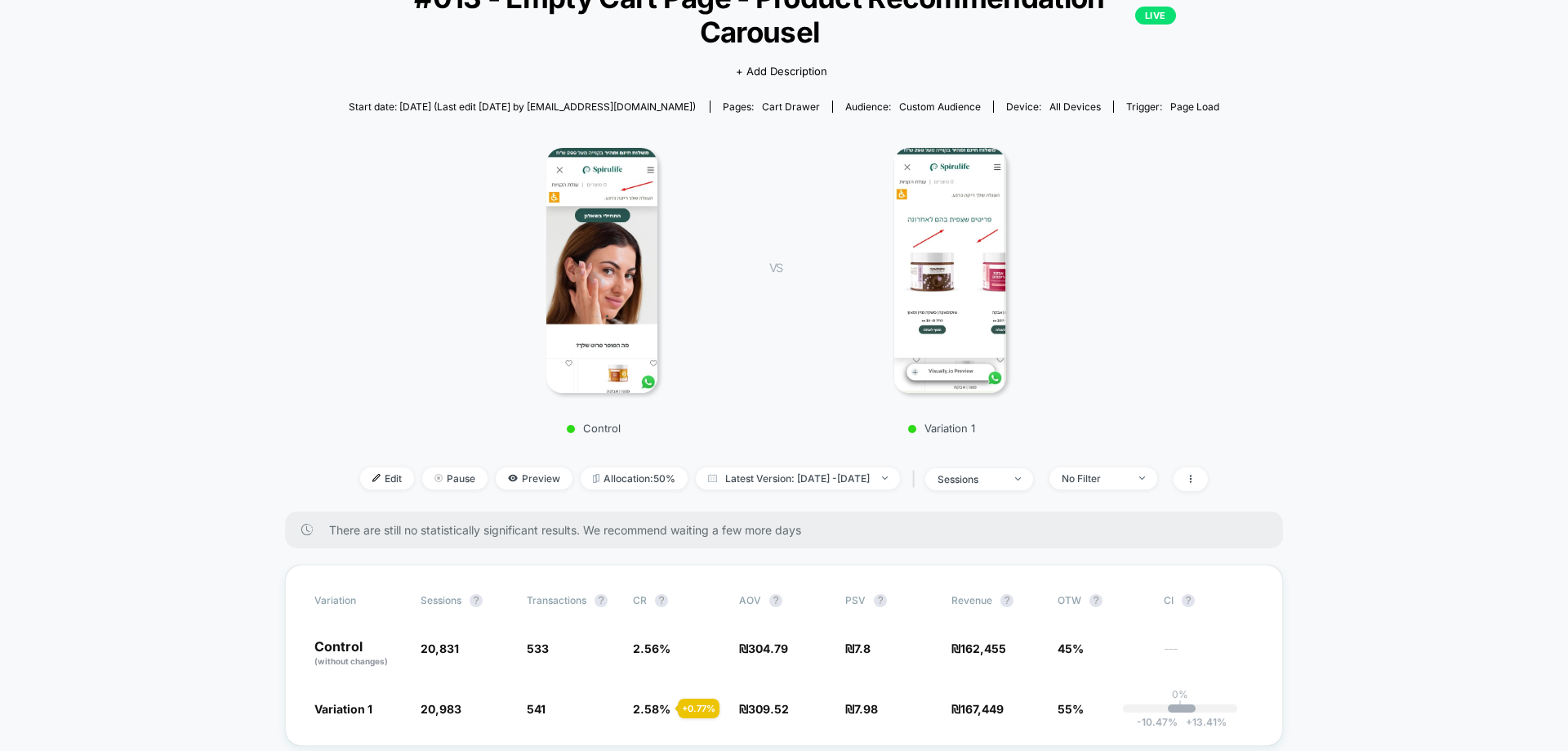
scroll to position [245, 0]
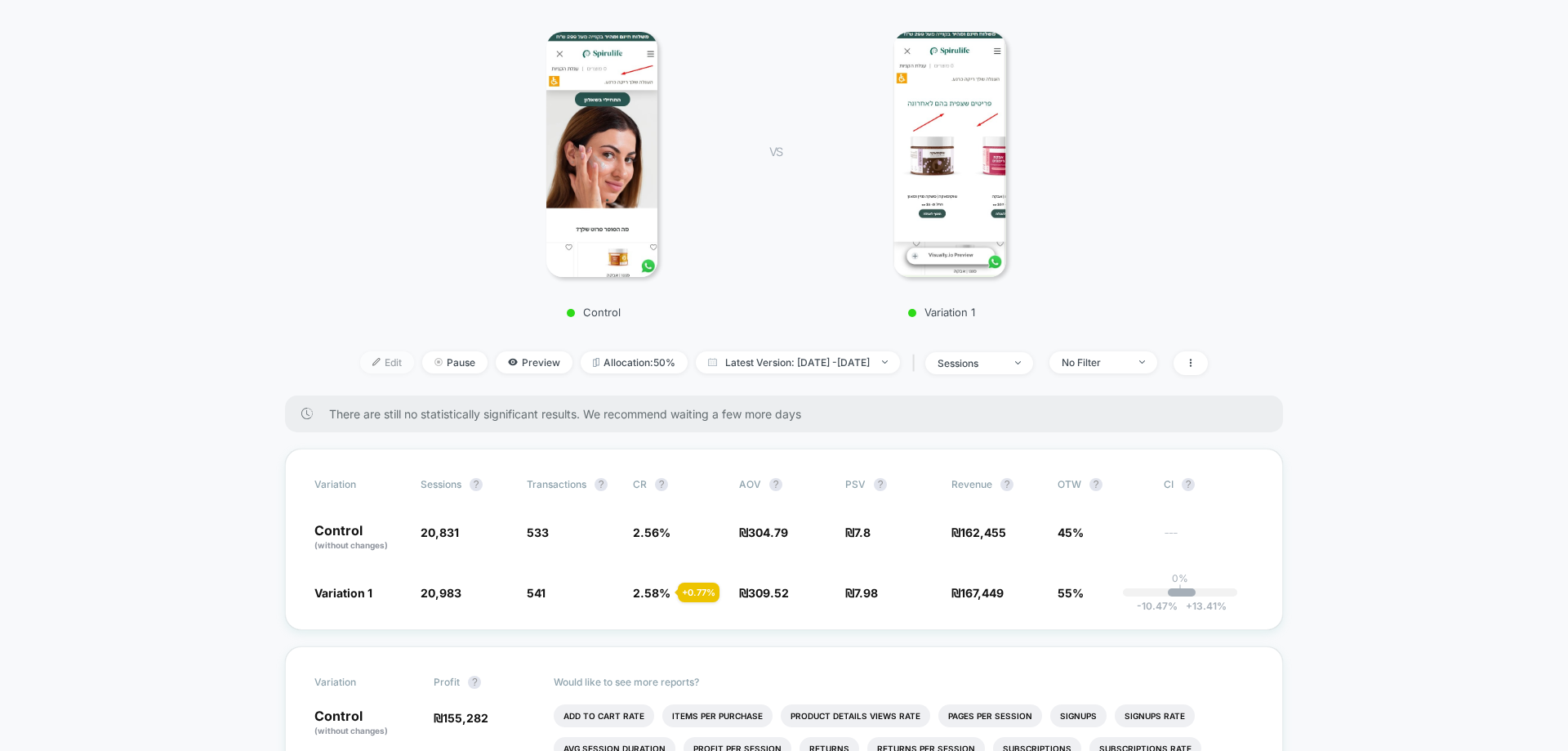
click at [373, 358] on img at bounding box center [376, 361] width 8 height 8
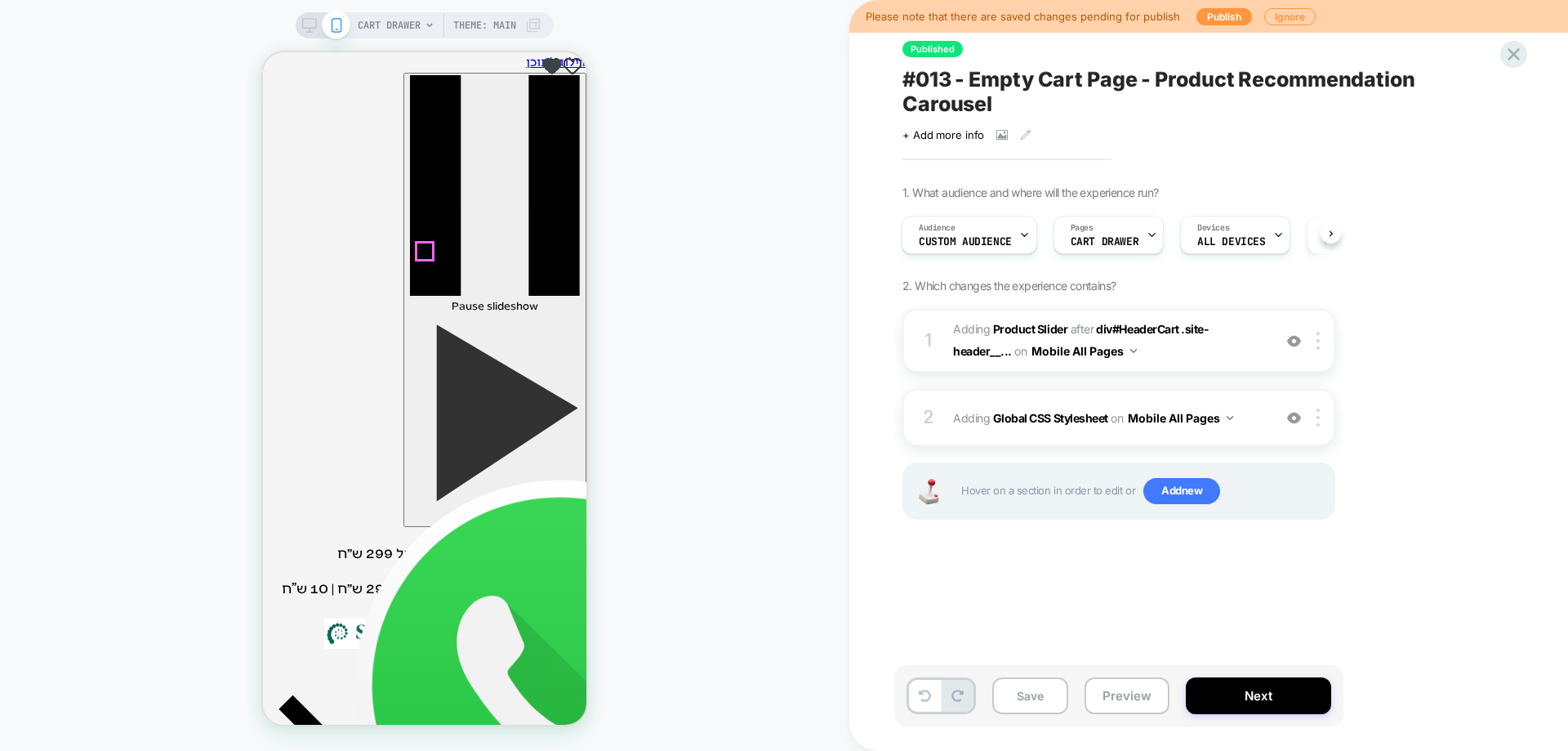
type input "*"
click at [1295, 423] on img at bounding box center [1293, 417] width 14 height 14
click at [1293, 343] on img at bounding box center [1293, 340] width 14 height 14
click at [1296, 421] on img at bounding box center [1293, 417] width 14 height 14
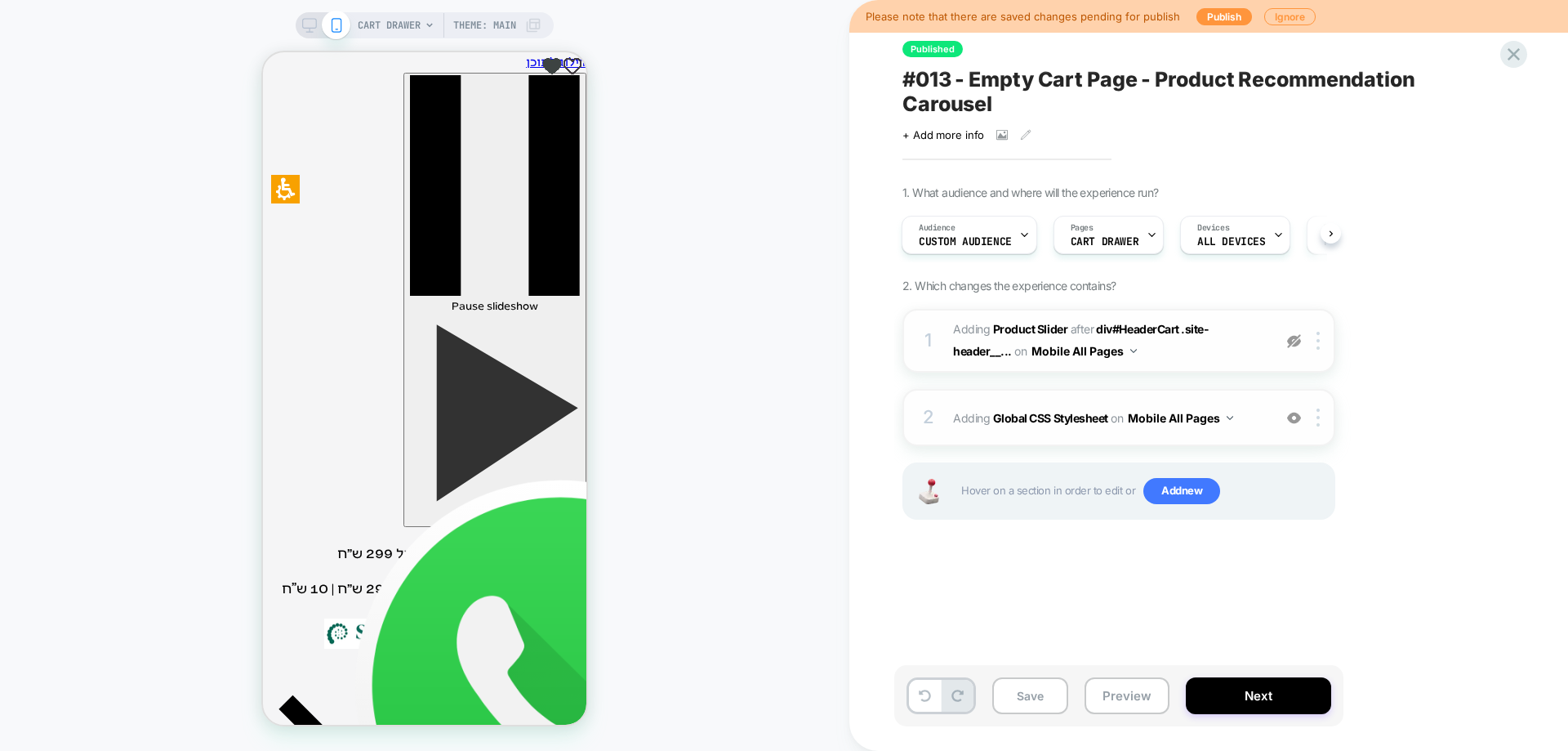
click at [1294, 342] on img at bounding box center [1293, 340] width 14 height 14
